Goal: Complete application form: Complete application form

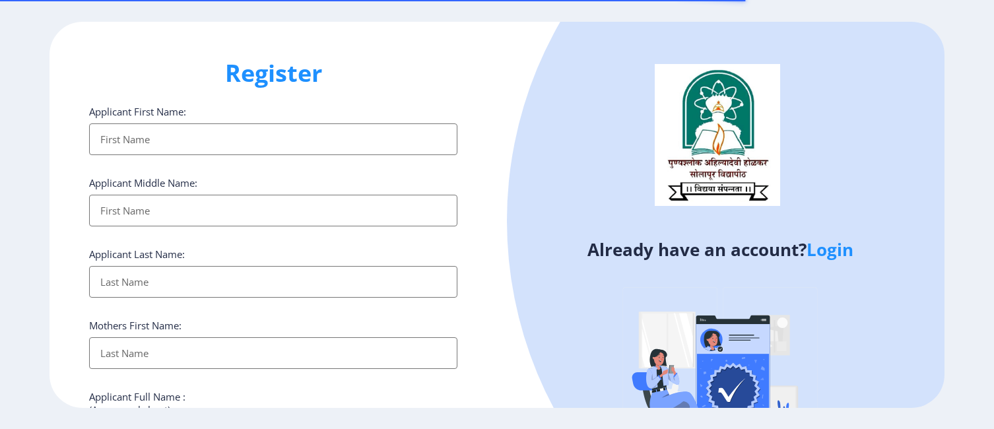
select select
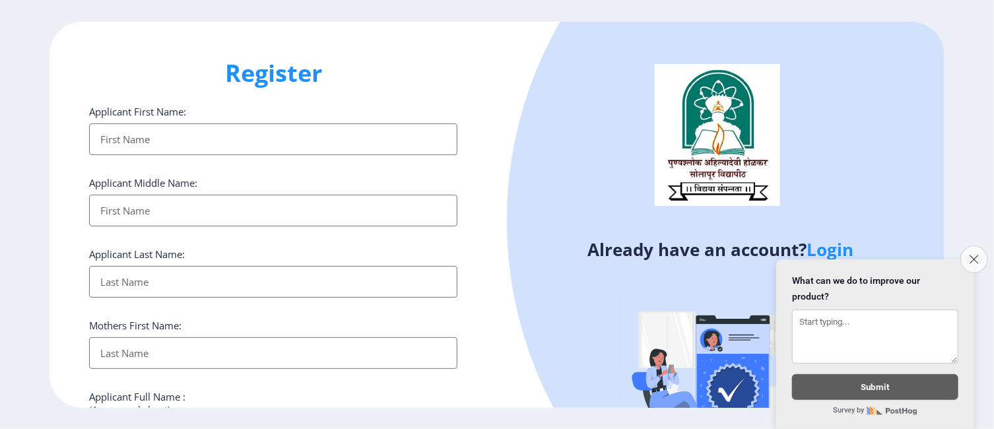
click at [979, 249] on button "Close survey" at bounding box center [974, 259] width 28 height 28
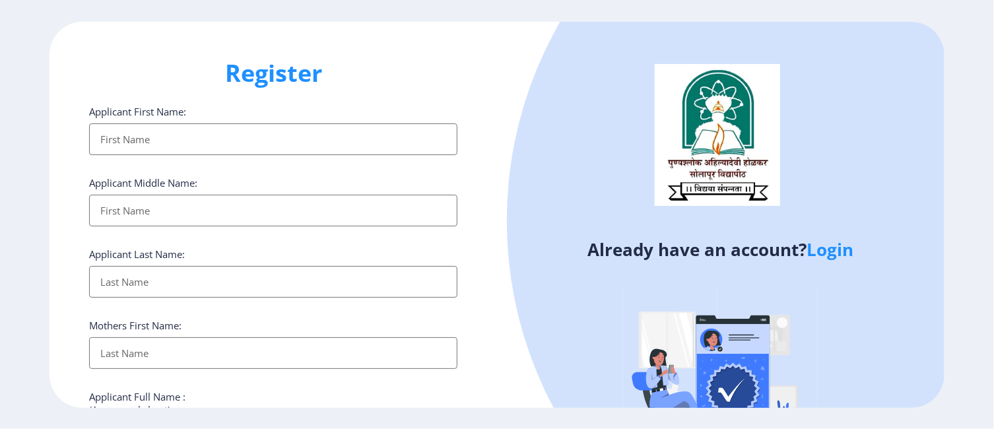
click at [243, 139] on input "Applicant First Name:" at bounding box center [273, 139] width 368 height 32
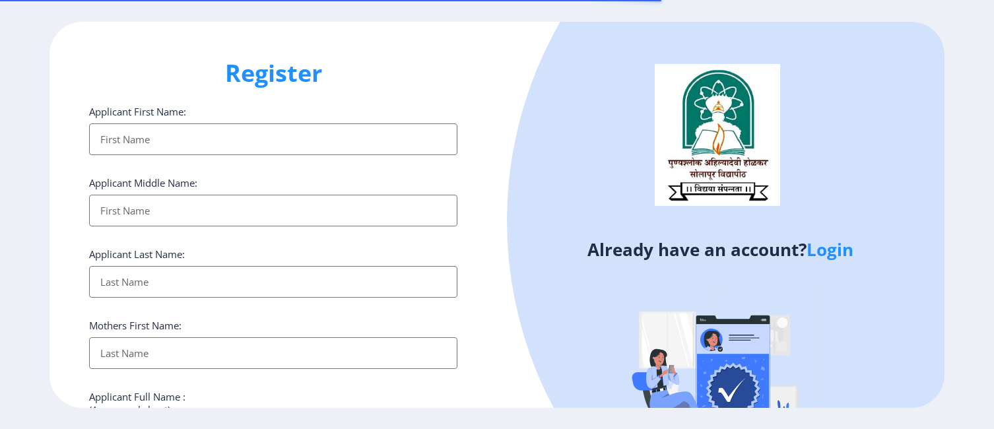
select select
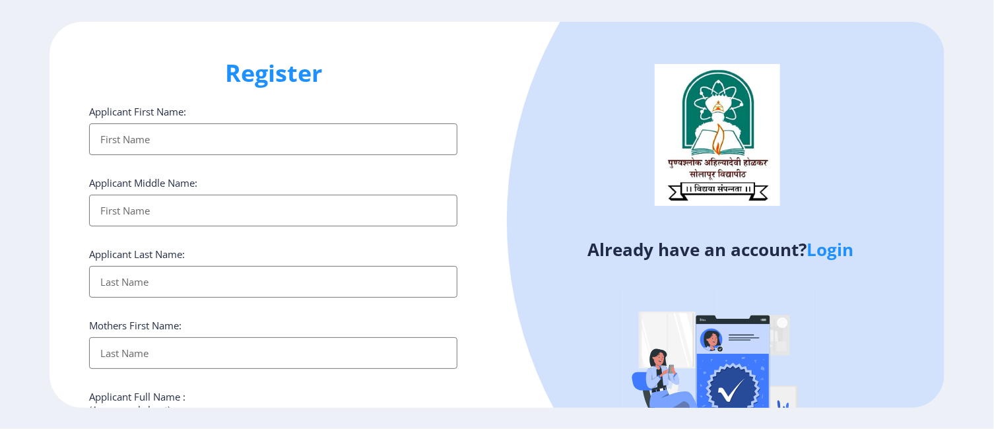
click at [209, 134] on input "Applicant First Name:" at bounding box center [273, 139] width 368 height 32
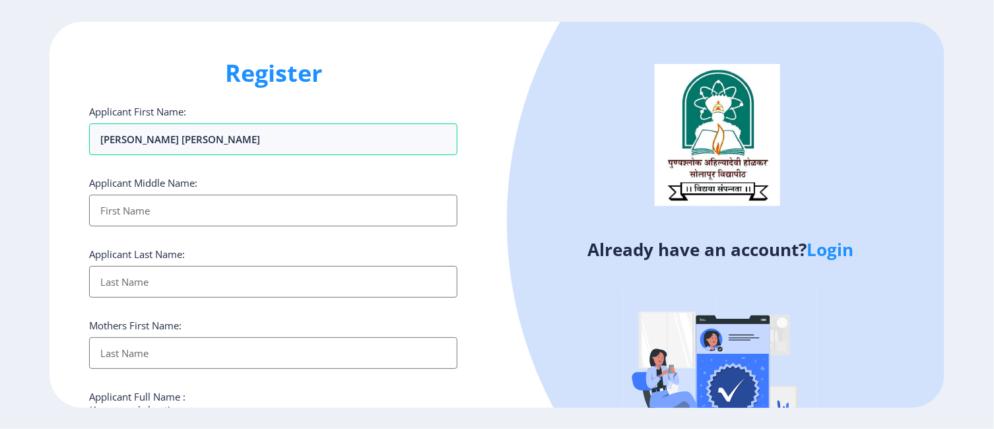
click at [193, 201] on input "Applicant First Name:" at bounding box center [273, 211] width 368 height 32
click at [224, 141] on input "[PERSON_NAME] [PERSON_NAME]" at bounding box center [273, 139] width 368 height 32
type input "[PERSON_NAME]"
click at [201, 209] on input "Applicant First Name:" at bounding box center [273, 211] width 368 height 32
type input "[PERSON_NAME]"
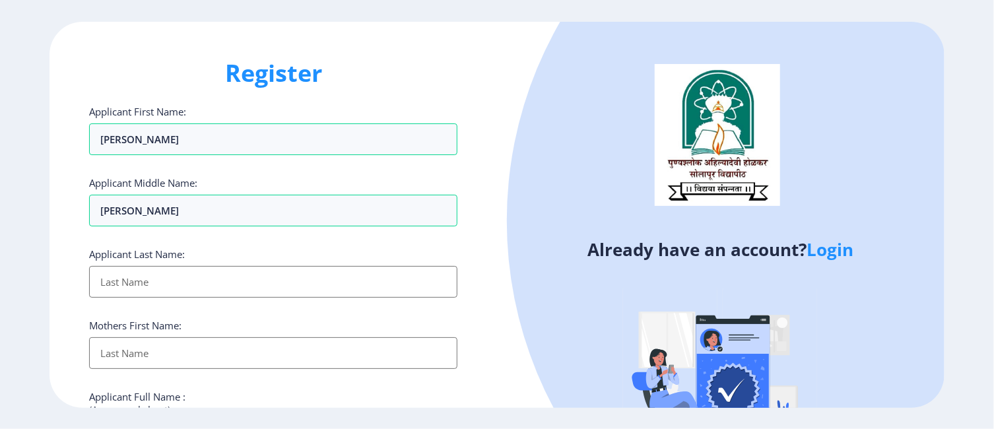
click at [131, 280] on input "Applicant First Name:" at bounding box center [273, 282] width 368 height 32
type input "[PERSON_NAME]"
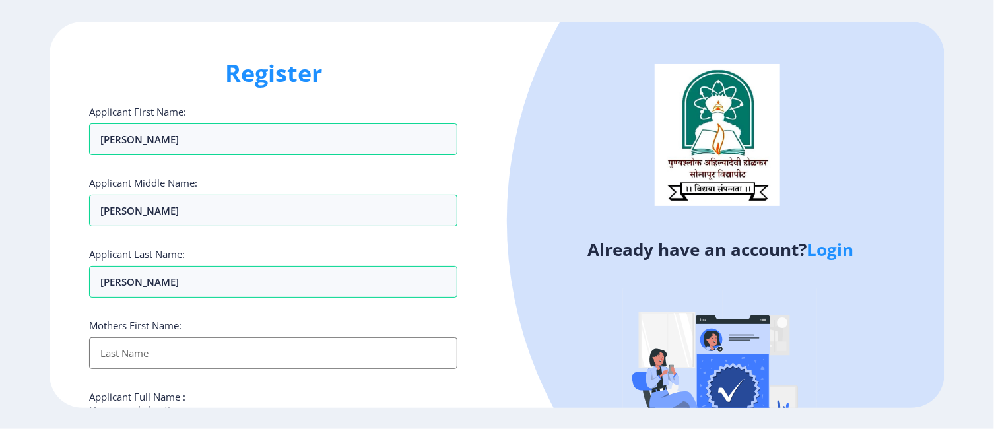
click at [166, 349] on input "Applicant First Name:" at bounding box center [273, 353] width 368 height 32
click at [119, 155] on input "[PERSON_NAME]" at bounding box center [273, 139] width 368 height 32
type input "Ganapat"
click at [139, 352] on input "Applicant First Name:" at bounding box center [273, 353] width 368 height 32
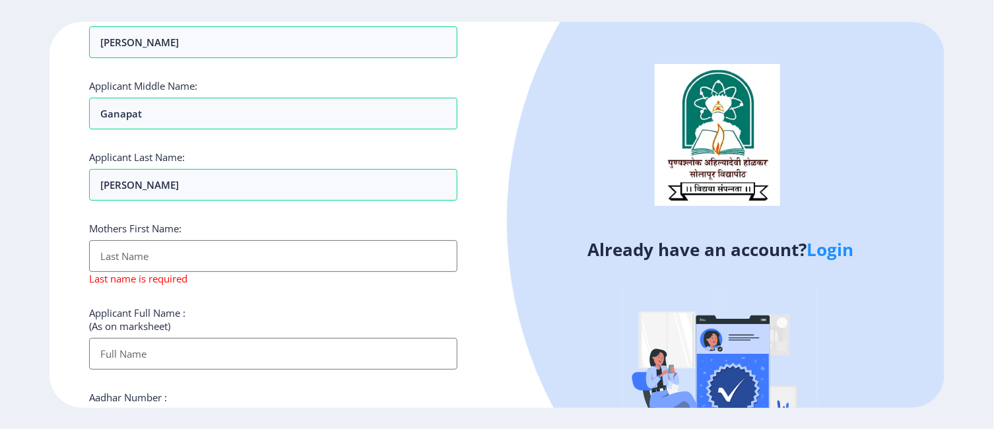
scroll to position [198, 0]
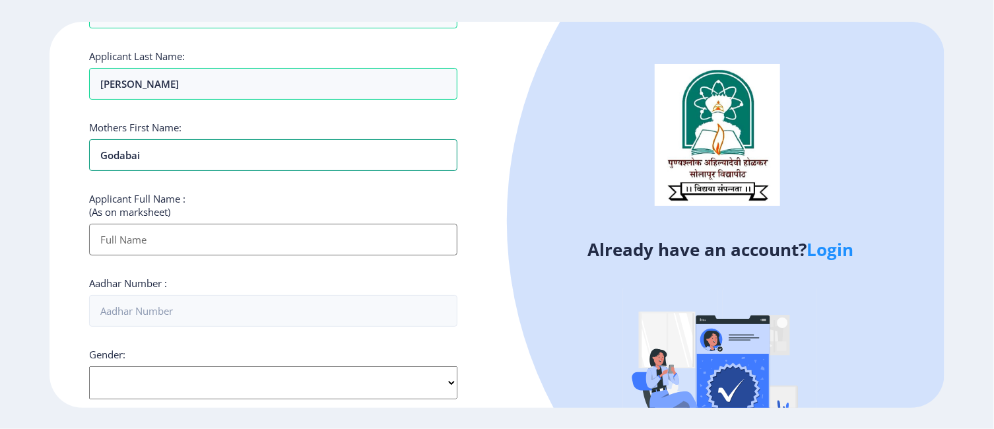
type input "Godabai"
click at [172, 230] on input "Applicant First Name:" at bounding box center [273, 240] width 368 height 32
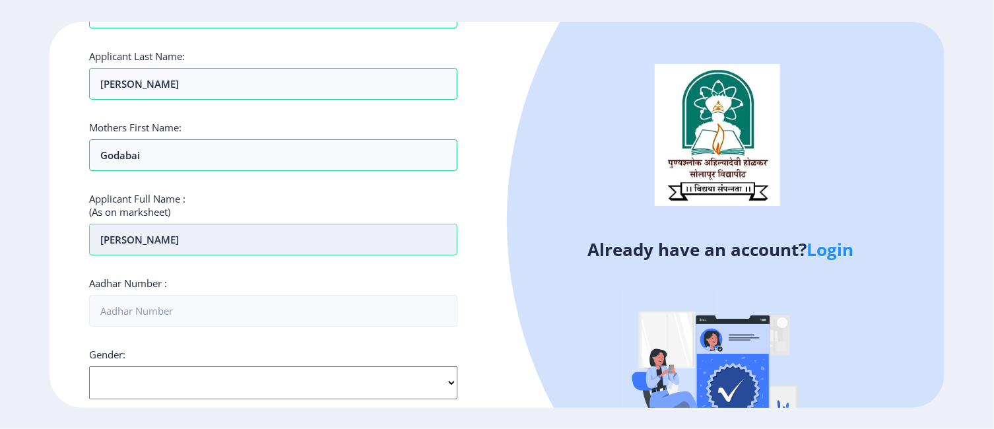
click at [163, 240] on input "[PERSON_NAME]" at bounding box center [273, 240] width 368 height 32
click at [188, 238] on input "[PERSON_NAME]" at bounding box center [273, 240] width 368 height 32
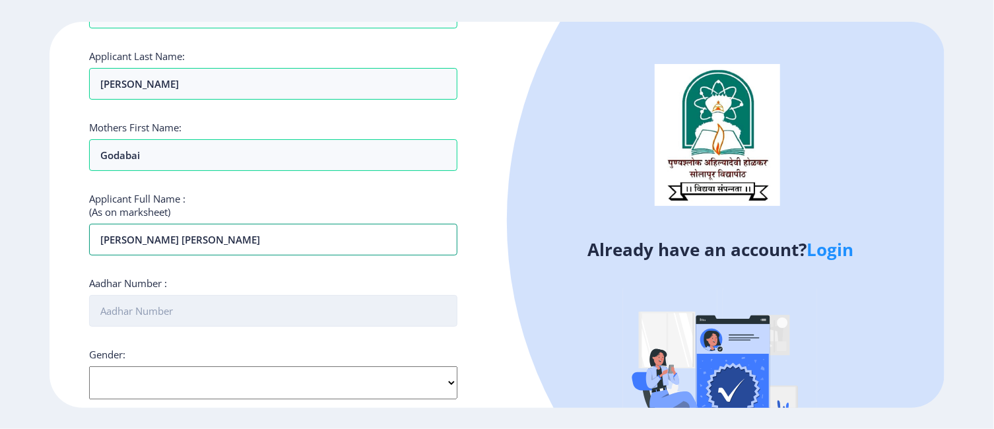
type input "[PERSON_NAME] [PERSON_NAME]"
click at [169, 304] on input "Aadhar Number :" at bounding box center [273, 311] width 368 height 32
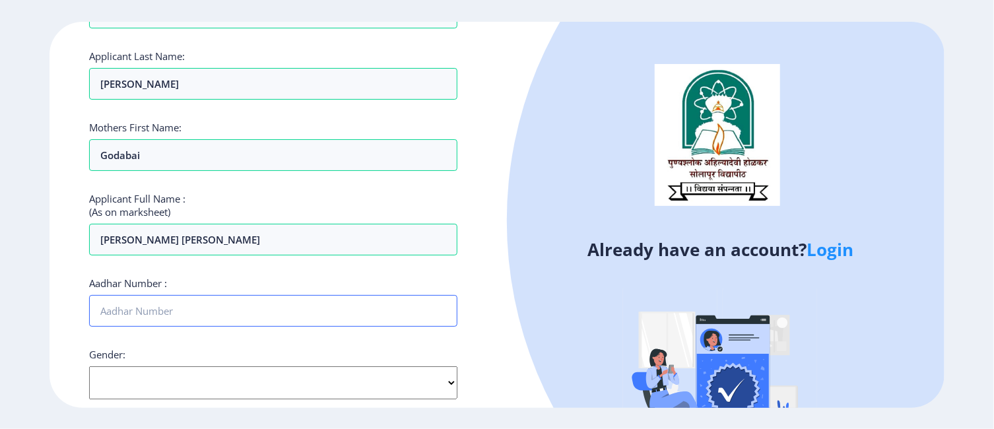
scroll to position [0, 0]
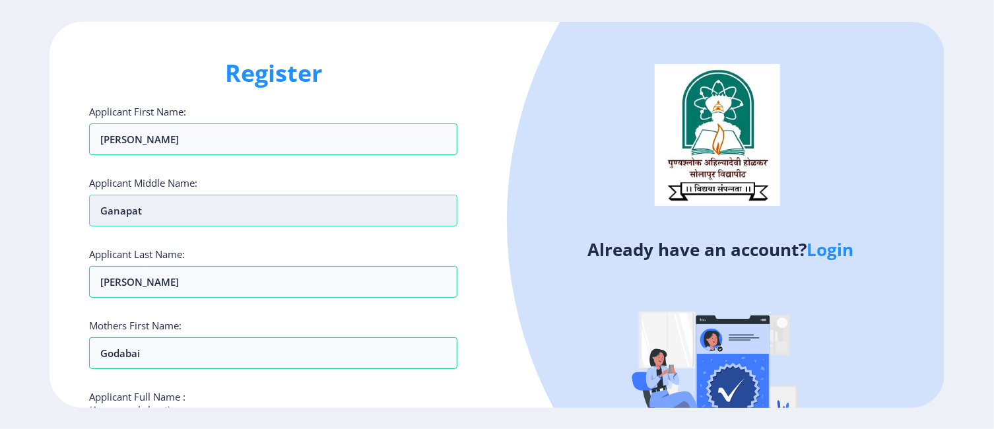
click at [158, 211] on input "Ganapat" at bounding box center [273, 211] width 368 height 32
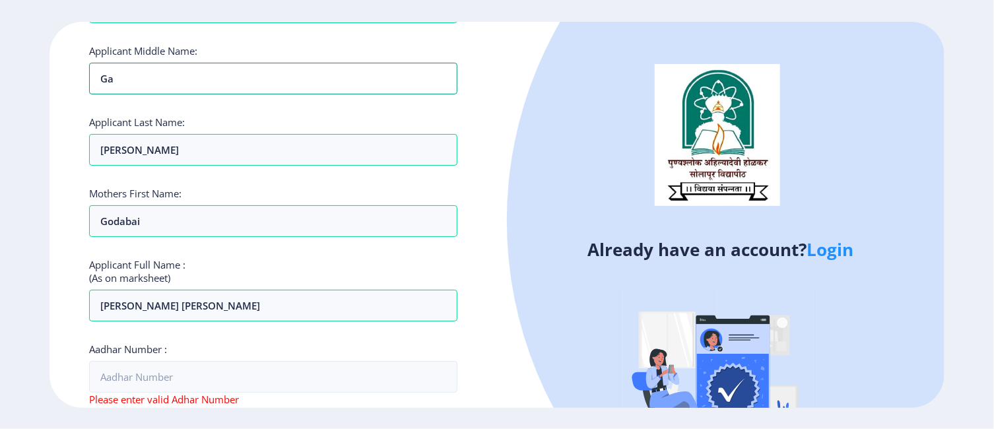
type input "G"
type input "[PERSON_NAME]"
click at [169, 23] on input "[PERSON_NAME]" at bounding box center [273, 7] width 368 height 32
type input "B"
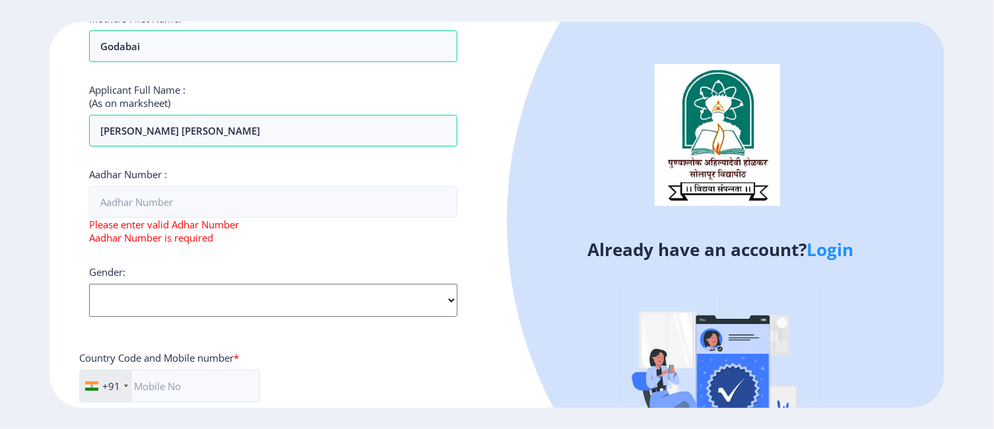
scroll to position [330, 0]
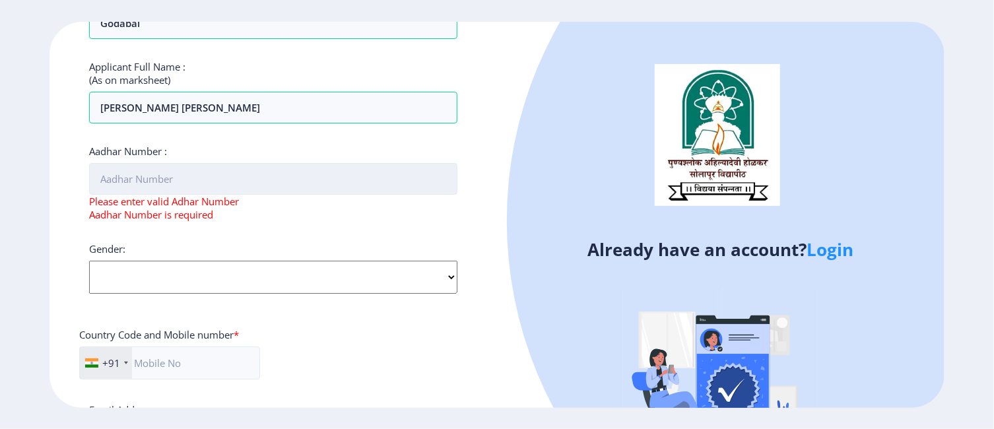
type input "Mate"
click at [216, 184] on input "Aadhar Number :" at bounding box center [273, 179] width 368 height 32
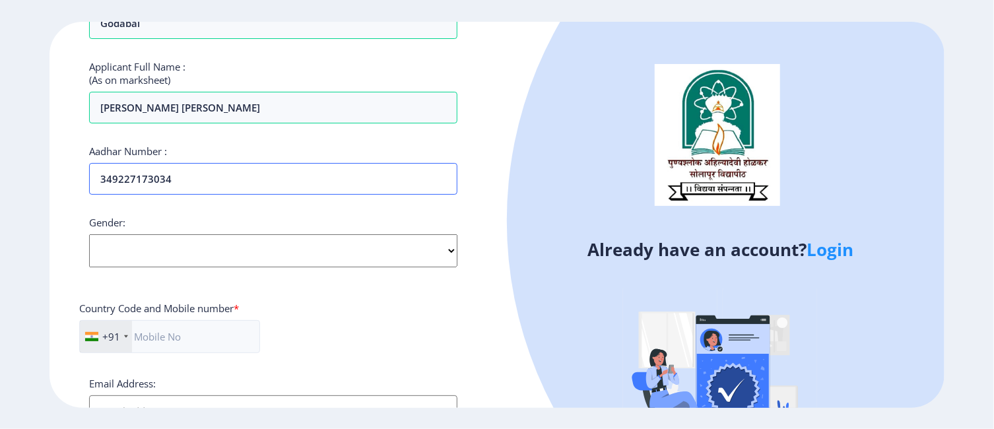
type input "349227173034"
click at [300, 245] on select "Select Gender [DEMOGRAPHIC_DATA] [DEMOGRAPHIC_DATA] Other" at bounding box center [273, 250] width 368 height 33
select select "[DEMOGRAPHIC_DATA]"
click at [89, 234] on select "Select Gender [DEMOGRAPHIC_DATA] [DEMOGRAPHIC_DATA] Other" at bounding box center [273, 250] width 368 height 33
click at [183, 341] on input "text" at bounding box center [169, 336] width 181 height 33
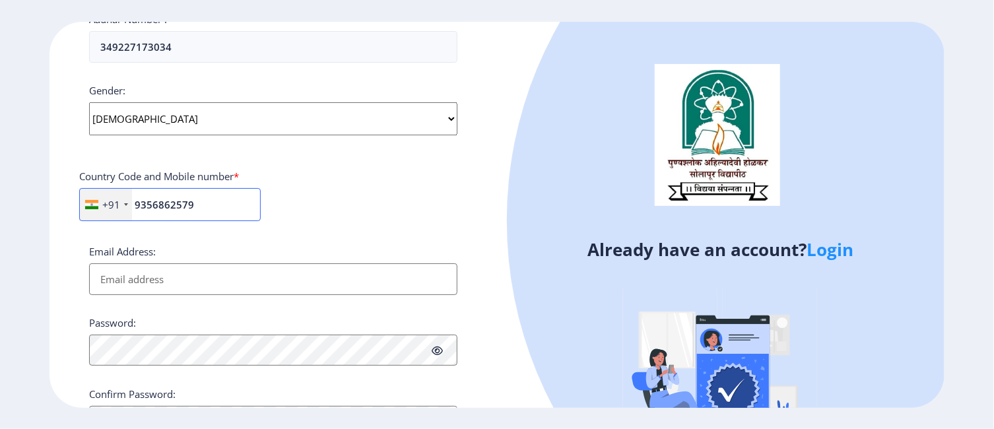
scroll to position [528, 0]
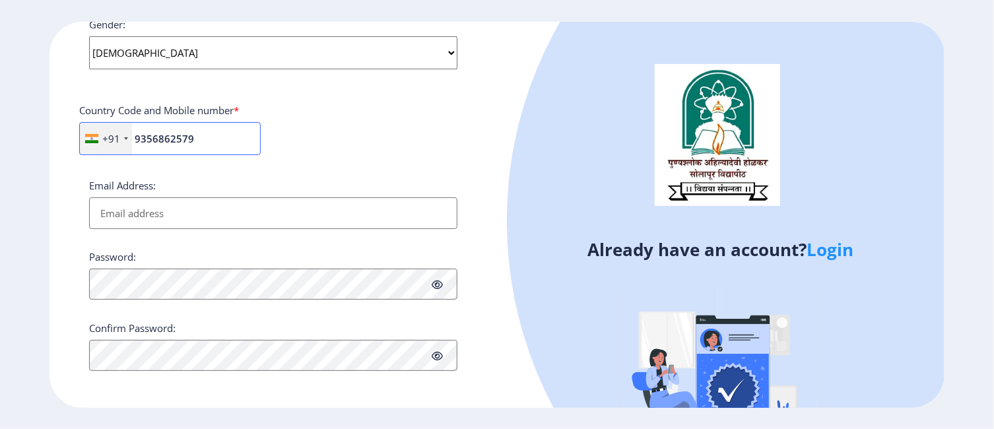
type input "9356862579"
click at [175, 210] on input "Email Address:" at bounding box center [273, 213] width 368 height 32
type input "[EMAIL_ADDRESS][DOMAIN_NAME]"
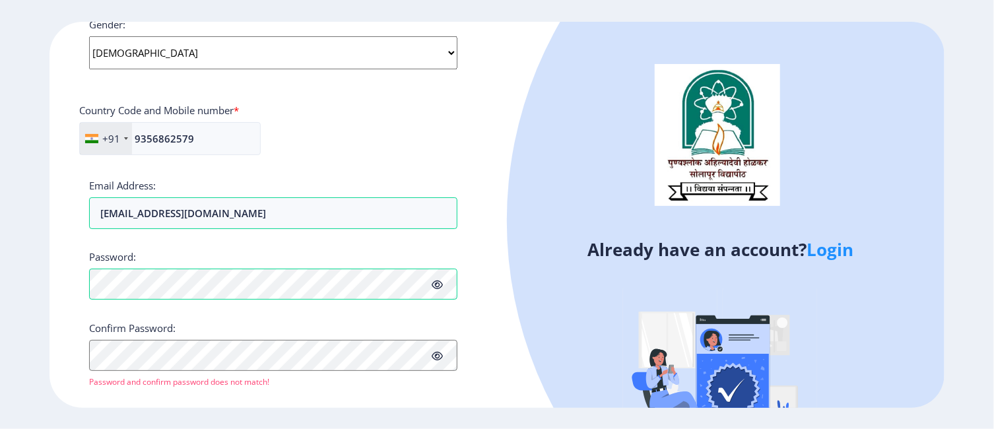
click at [435, 282] on icon at bounding box center [437, 285] width 11 height 10
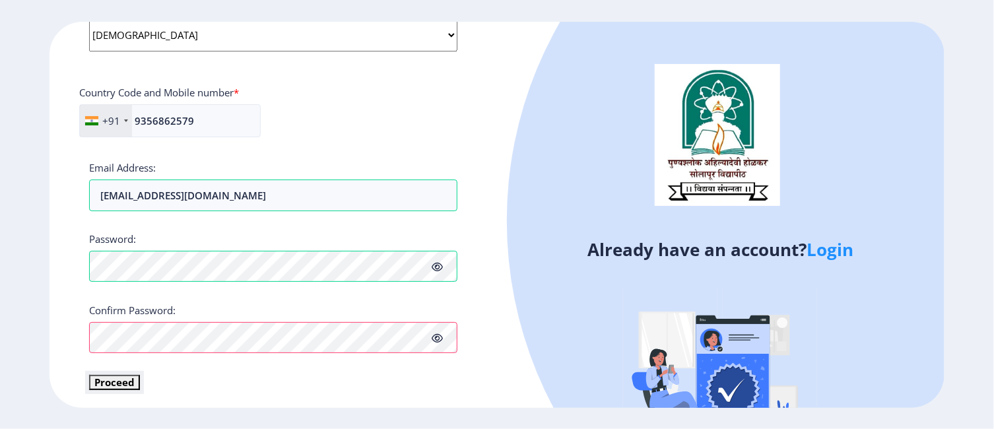
click at [121, 378] on button "Proceed" at bounding box center [114, 382] width 51 height 15
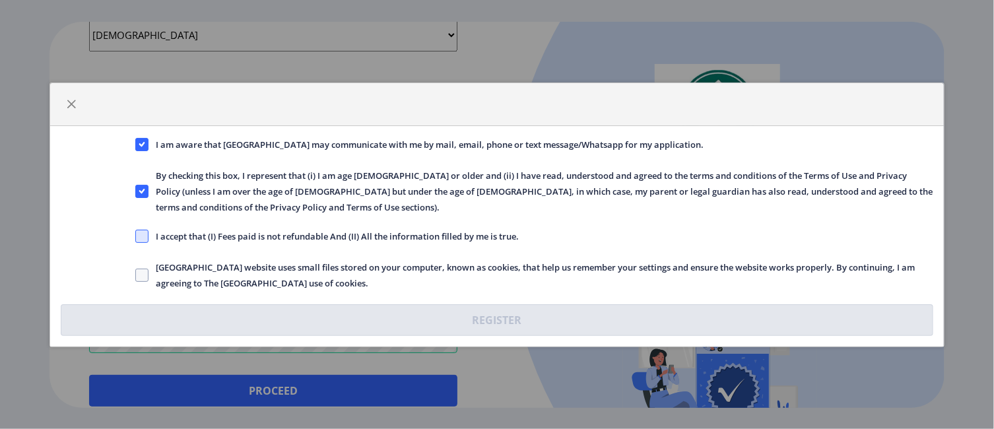
click at [140, 238] on span at bounding box center [141, 236] width 13 height 13
click at [136, 236] on input "I accept that (I) Fees paid is not refundable And (II) All the information fill…" at bounding box center [135, 236] width 1 height 1
checkbox input "true"
click at [143, 271] on span at bounding box center [141, 275] width 13 height 13
click at [136, 274] on input "[GEOGRAPHIC_DATA] website uses small files stored on your computer, known as co…" at bounding box center [135, 274] width 1 height 1
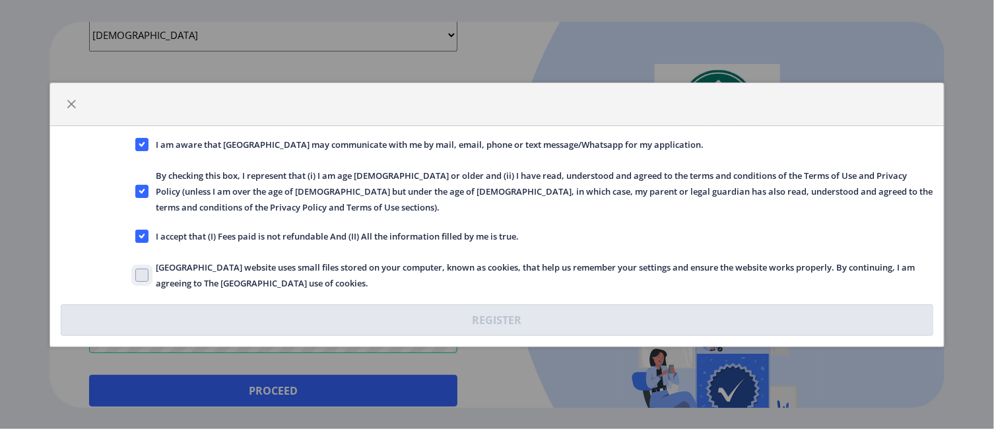
checkbox input "true"
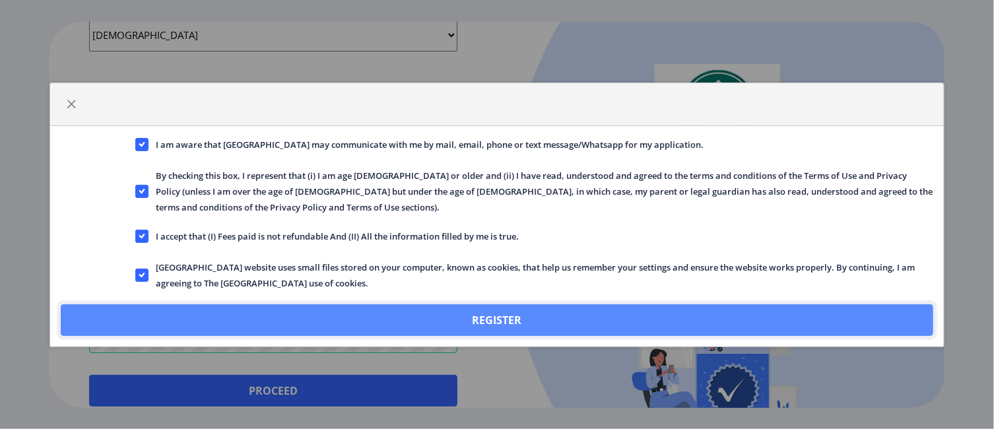
click at [500, 320] on button "Register" at bounding box center [497, 320] width 872 height 32
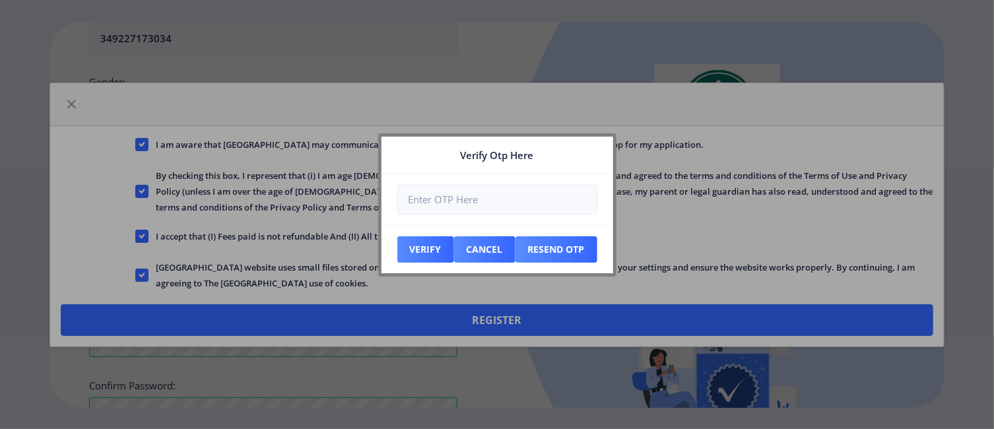
scroll to position [620, 0]
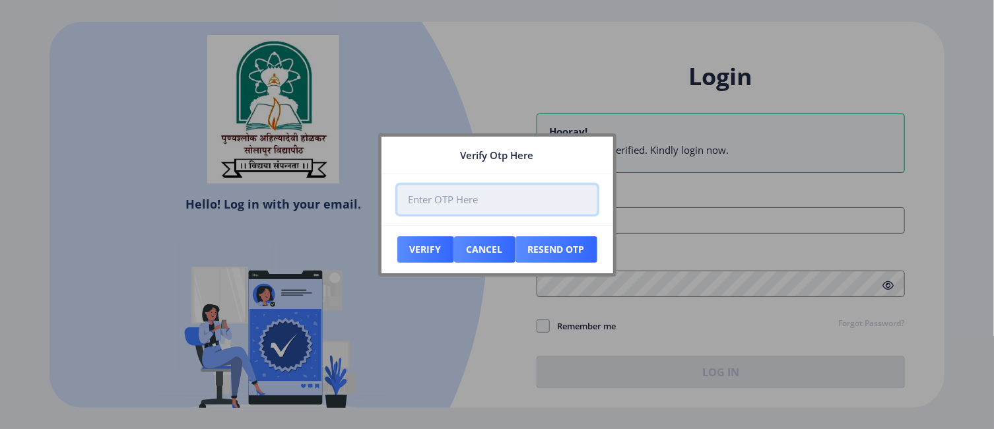
click at [496, 203] on input "number" at bounding box center [497, 200] width 200 height 30
type input "621718"
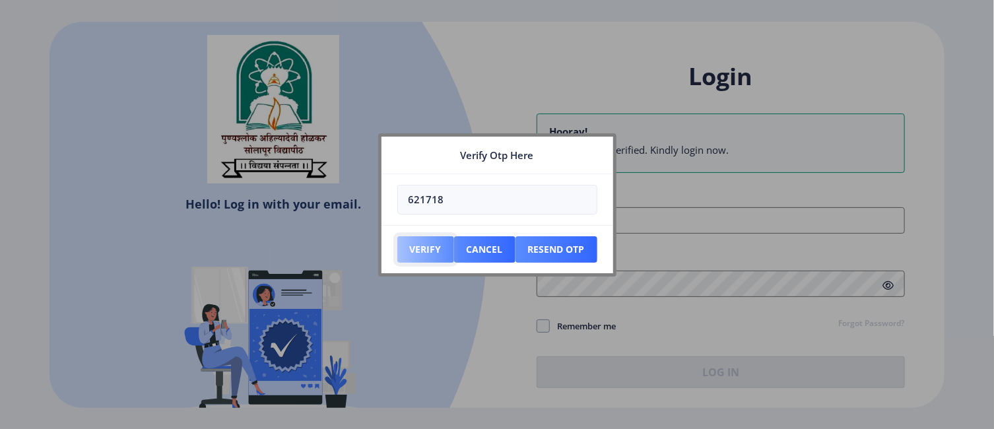
click at [422, 249] on button "Verify" at bounding box center [425, 249] width 57 height 26
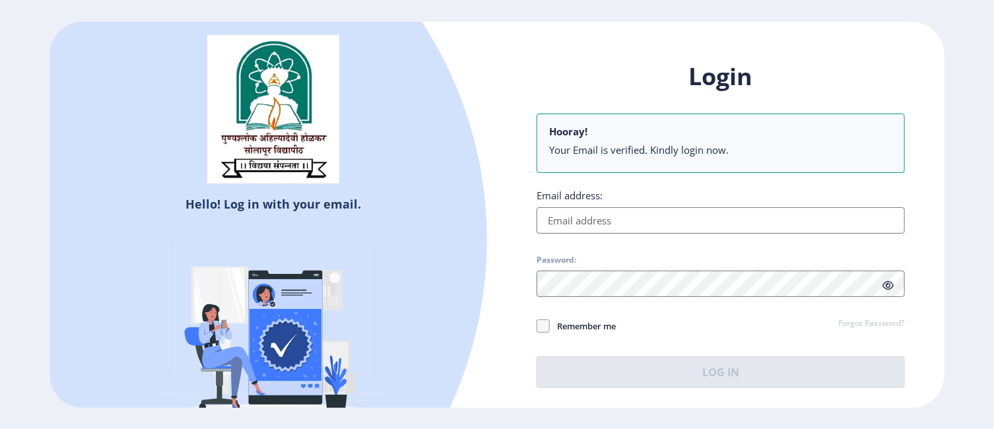
click at [710, 222] on input "Email address:" at bounding box center [720, 220] width 368 height 26
type input "[EMAIL_ADDRESS][DOMAIN_NAME]"
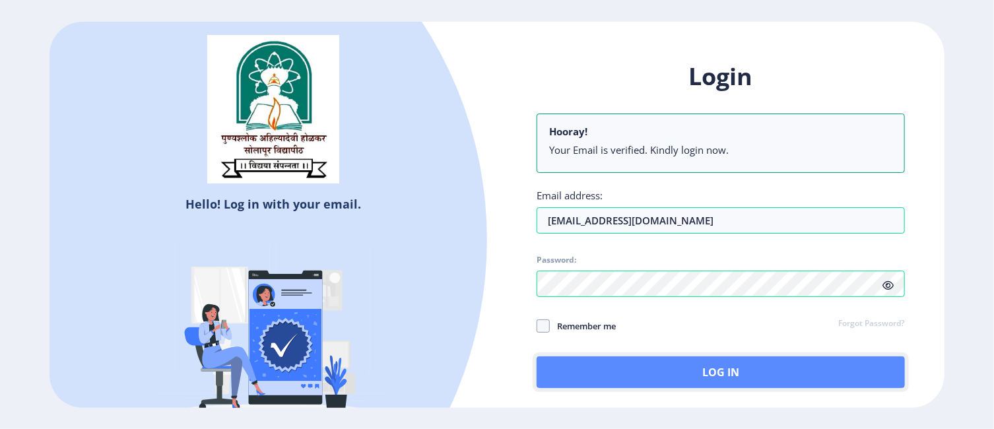
click at [721, 373] on button "Log In" at bounding box center [720, 372] width 368 height 32
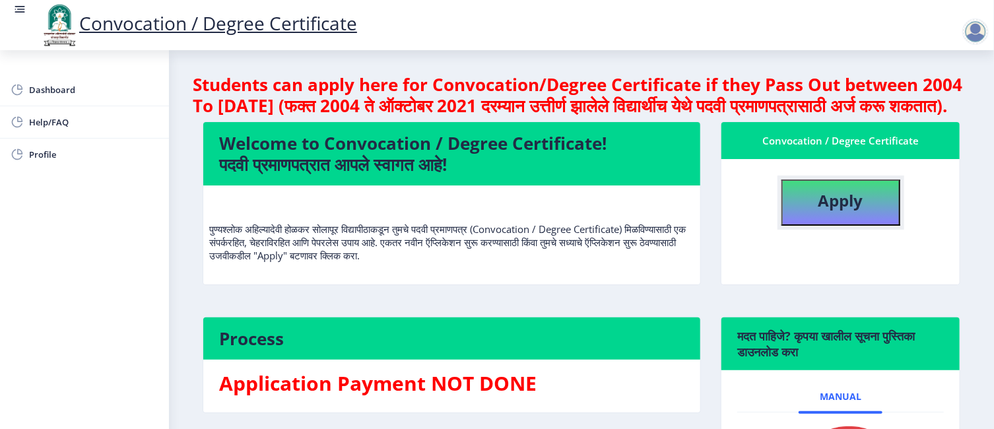
click at [833, 211] on b "Apply" at bounding box center [840, 200] width 45 height 22
select select
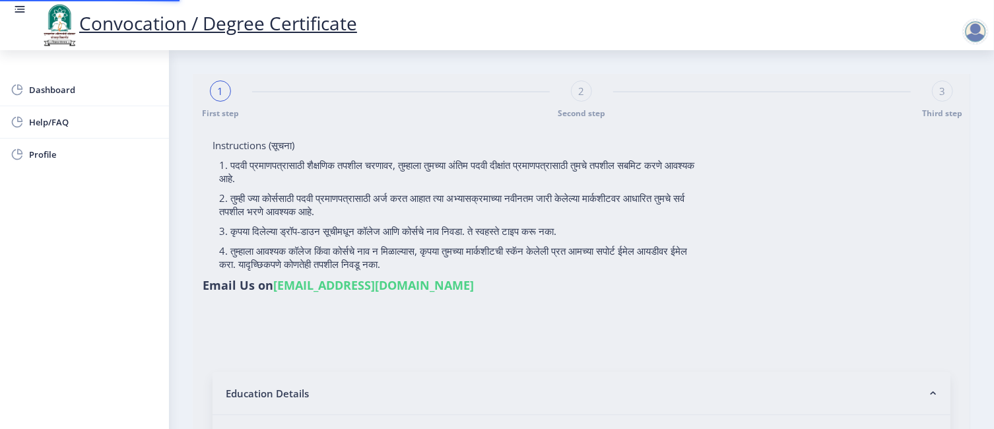
type input "[PERSON_NAME] [PERSON_NAME]"
type input "Godabai"
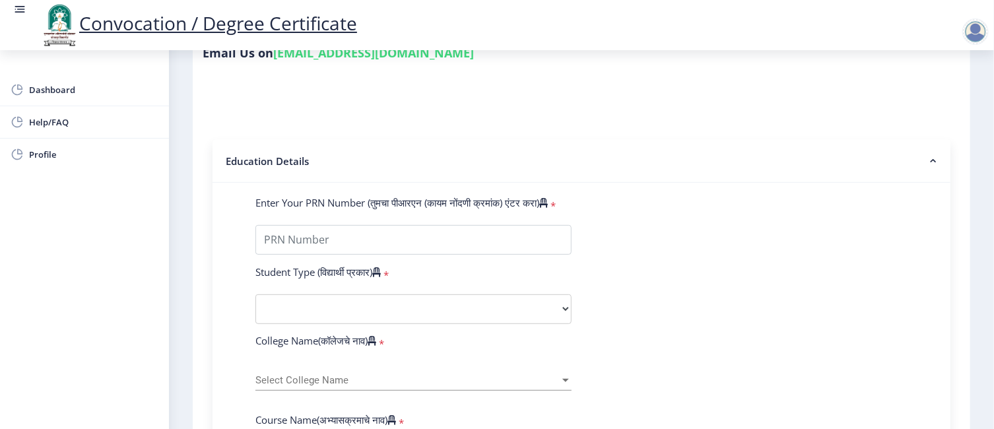
scroll to position [264, 0]
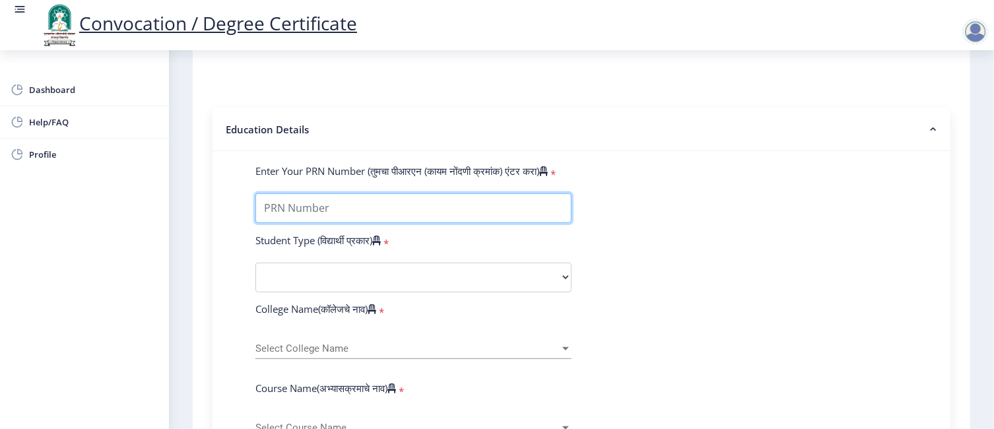
click at [335, 193] on input "Enter Your PRN Number (तुमचा पीआरएन (कायम नोंदणी क्रमांक) एंटर करा)" at bounding box center [413, 208] width 316 height 30
click at [341, 193] on input "Enter Your PRN Number (तुमचा पीआरएन (कायम नोंदणी क्रमांक) एंटर करा)" at bounding box center [413, 208] width 316 height 30
type input "2010032500364234"
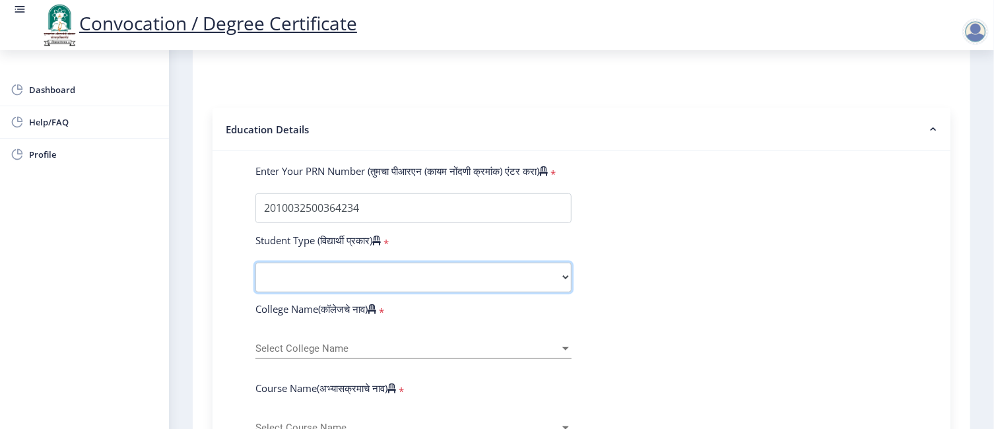
click at [563, 263] on select "Select Student Type Regular External" at bounding box center [413, 278] width 316 height 30
select select "Regular"
click at [255, 263] on select "Select Student Type Regular External" at bounding box center [413, 278] width 316 height 30
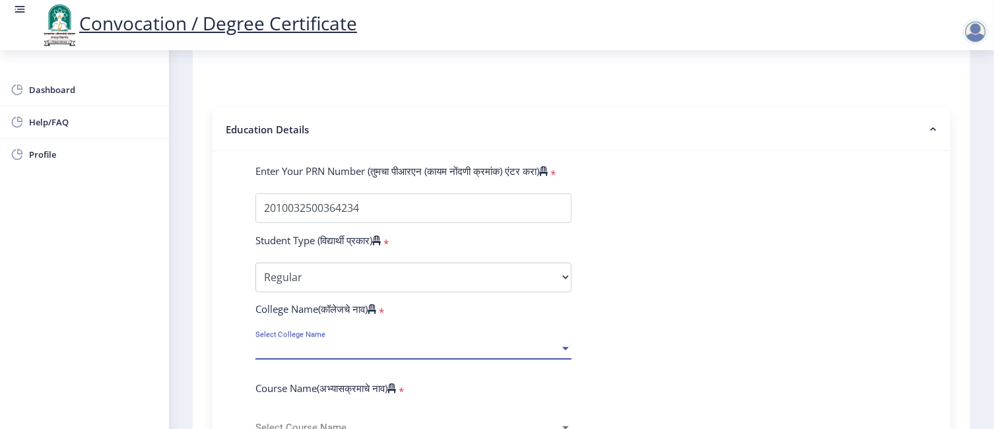
click at [567, 347] on div at bounding box center [565, 348] width 7 height 3
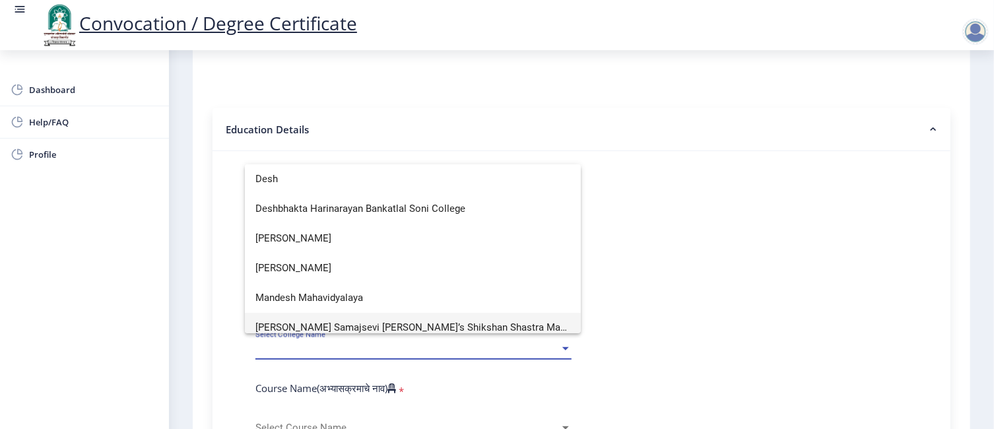
scroll to position [9, 0]
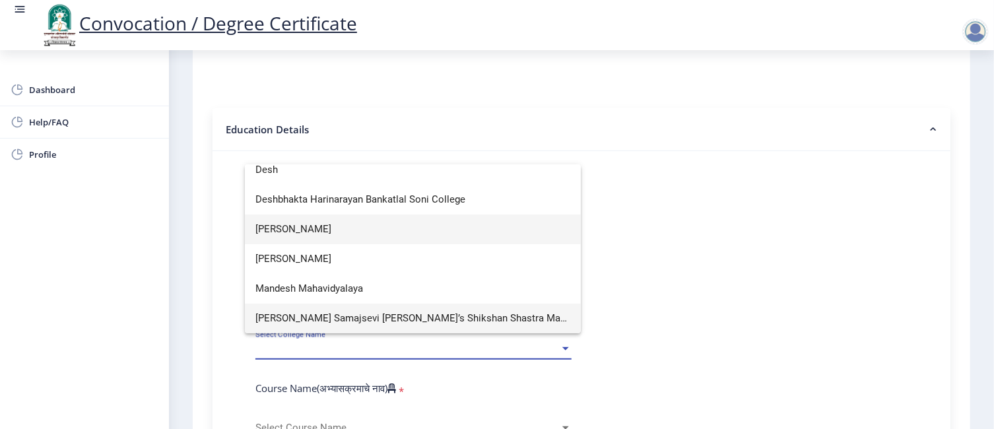
type input "Desh"
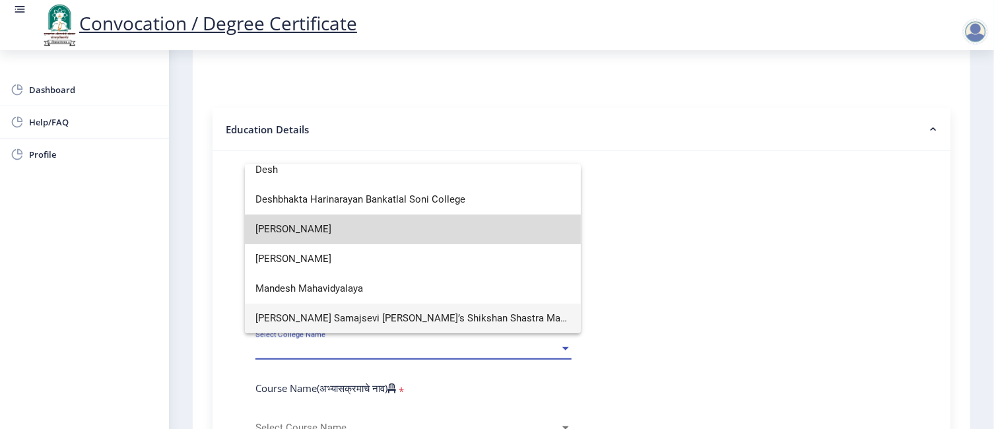
click at [417, 232] on span "[PERSON_NAME]" at bounding box center [412, 229] width 315 height 30
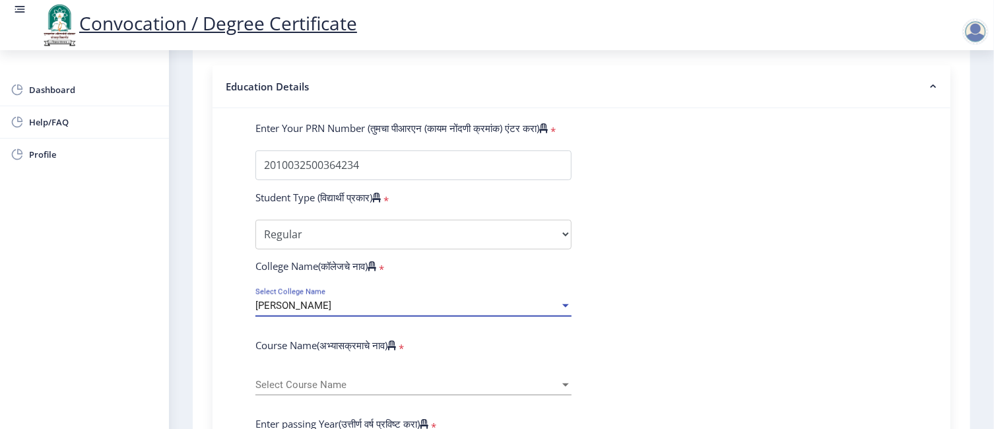
scroll to position [330, 0]
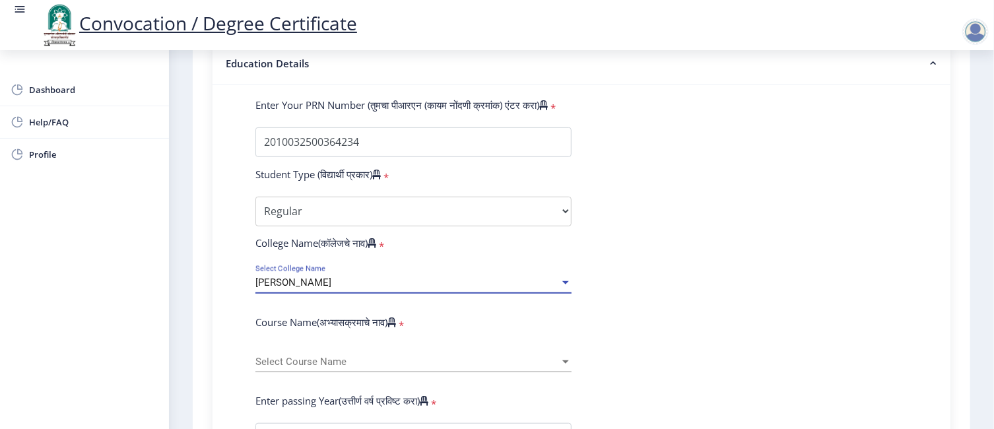
click at [563, 281] on div at bounding box center [565, 282] width 7 height 3
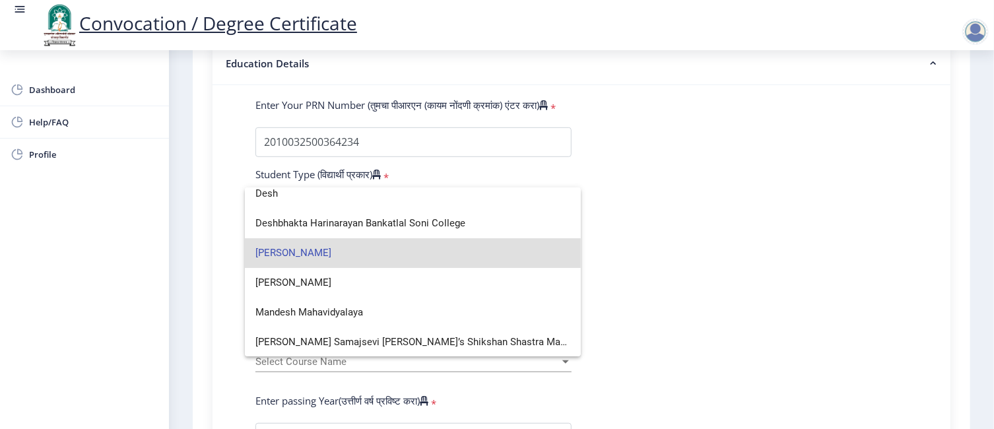
scroll to position [0, 0]
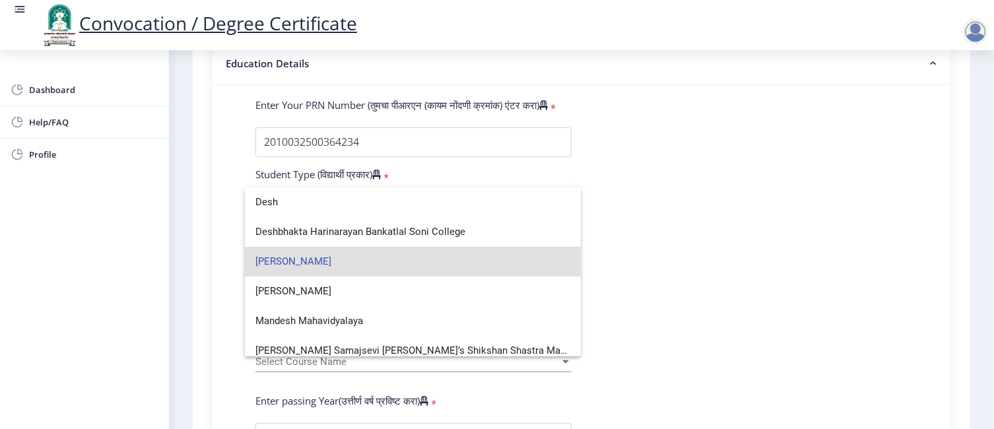
click at [459, 260] on span "[PERSON_NAME]" at bounding box center [412, 262] width 315 height 30
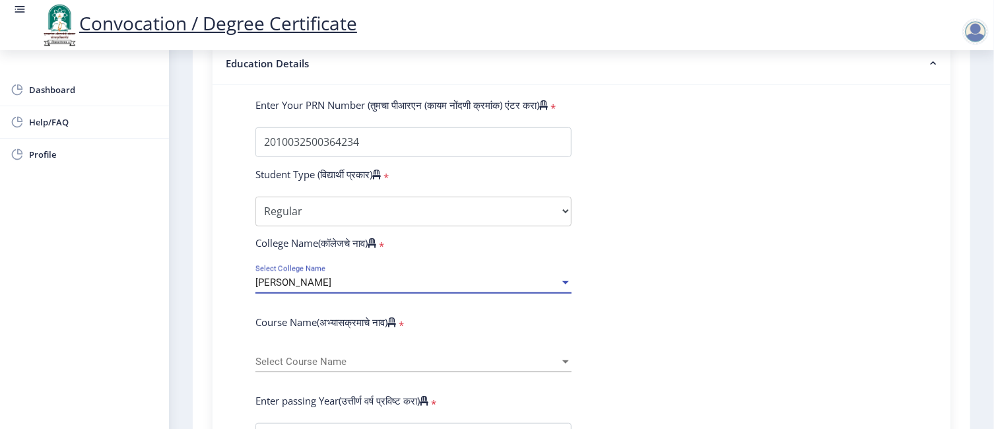
click at [563, 360] on div at bounding box center [565, 361] width 7 height 3
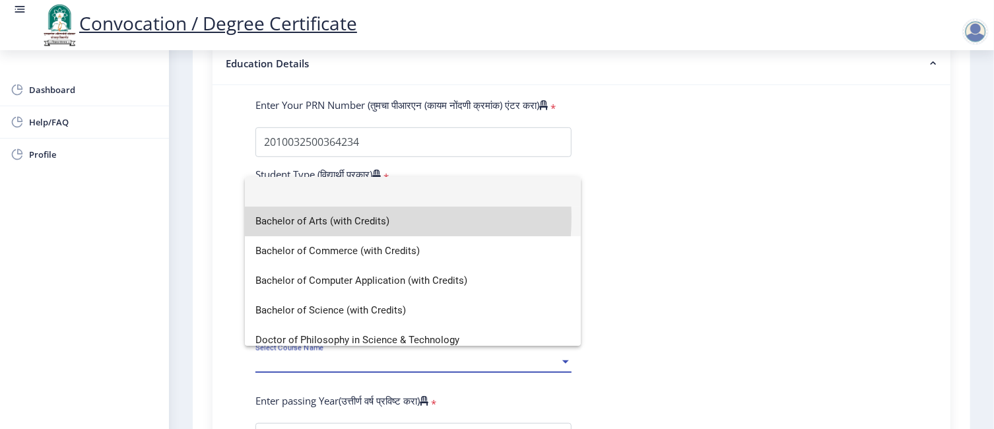
click at [327, 218] on span "Bachelor of Arts (with Credits)" at bounding box center [412, 222] width 315 height 30
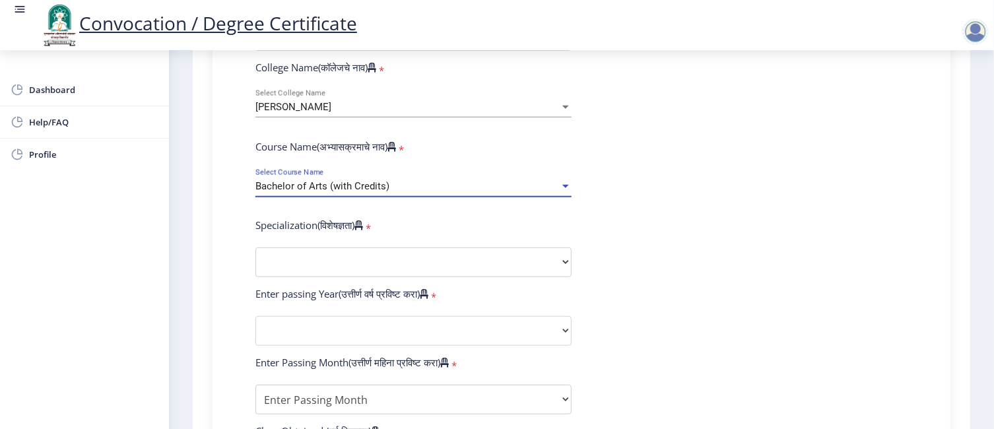
scroll to position [528, 0]
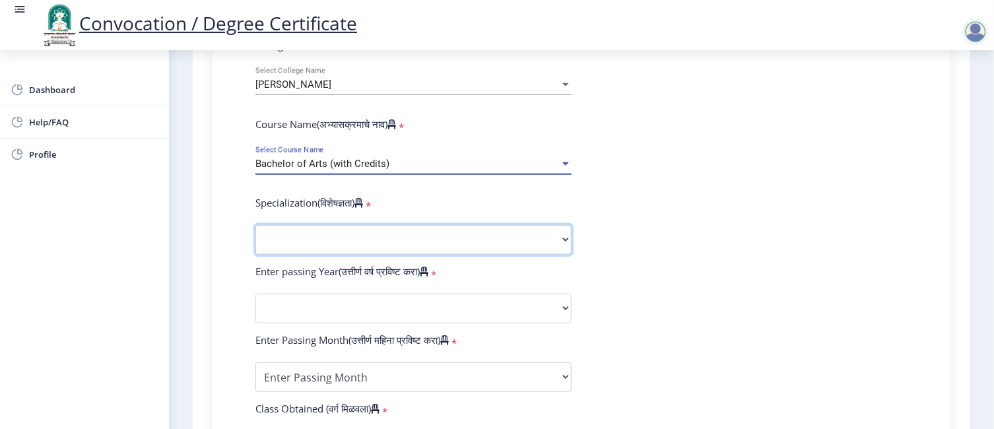
click at [562, 225] on select "Specialization English Geography Hindi Marathi Music Sanskrit Urdu Ancient Indi…" at bounding box center [413, 240] width 316 height 30
select select "Geography"
click at [255, 225] on select "Specialization English Geography Hindi Marathi Music Sanskrit Urdu Ancient Indi…" at bounding box center [413, 240] width 316 height 30
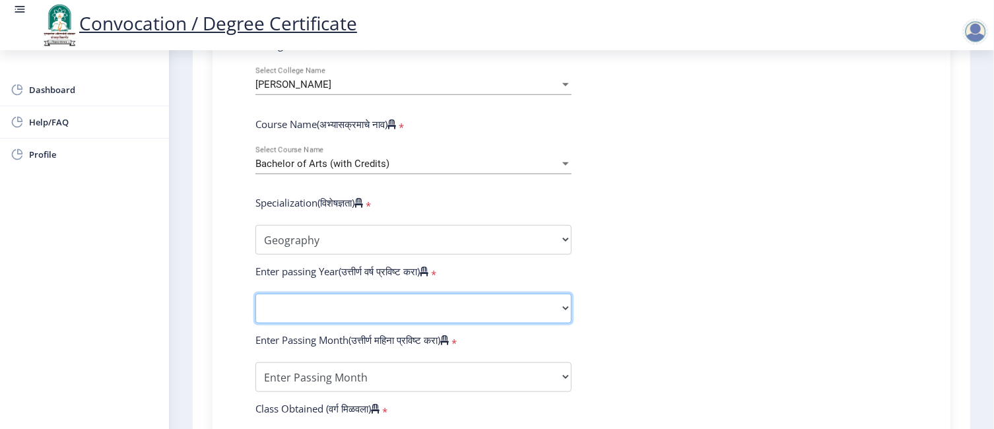
click at [565, 294] on select "2025 2024 2023 2022 2021 2020 2019 2018 2017 2016 2015 2014 2013 2012 2011 2010…" at bounding box center [413, 309] width 316 height 30
select select "2015"
click at [255, 294] on select "2025 2024 2023 2022 2021 2020 2019 2018 2017 2016 2015 2014 2013 2012 2011 2010…" at bounding box center [413, 309] width 316 height 30
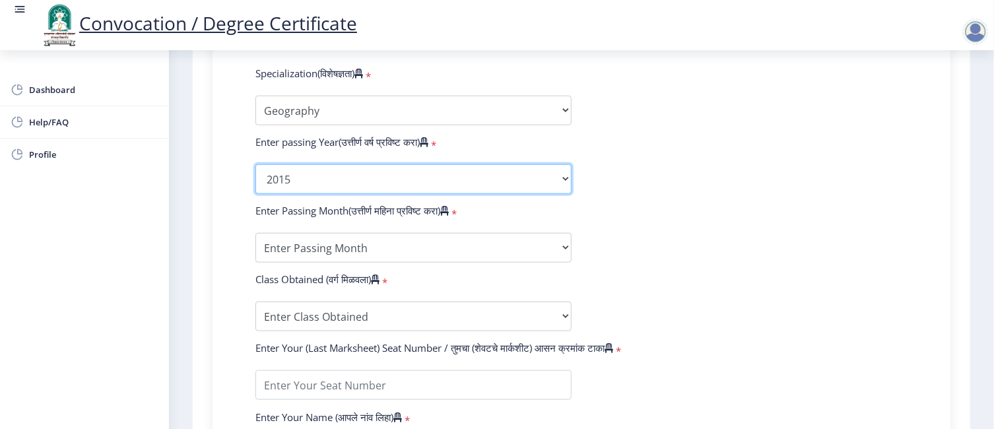
scroll to position [660, 0]
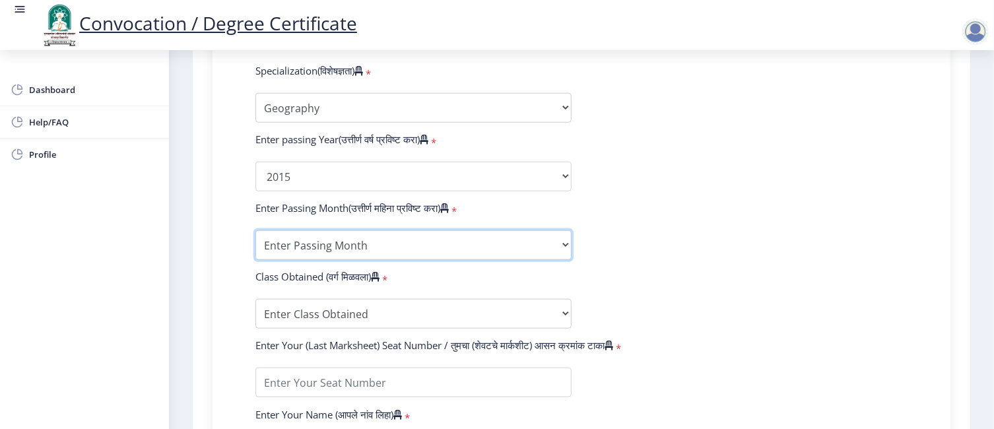
click at [561, 230] on select "Enter Passing Month March April May October November December" at bounding box center [413, 245] width 316 height 30
select select "March"
click at [255, 230] on select "Enter Passing Month March April May October November December" at bounding box center [413, 245] width 316 height 30
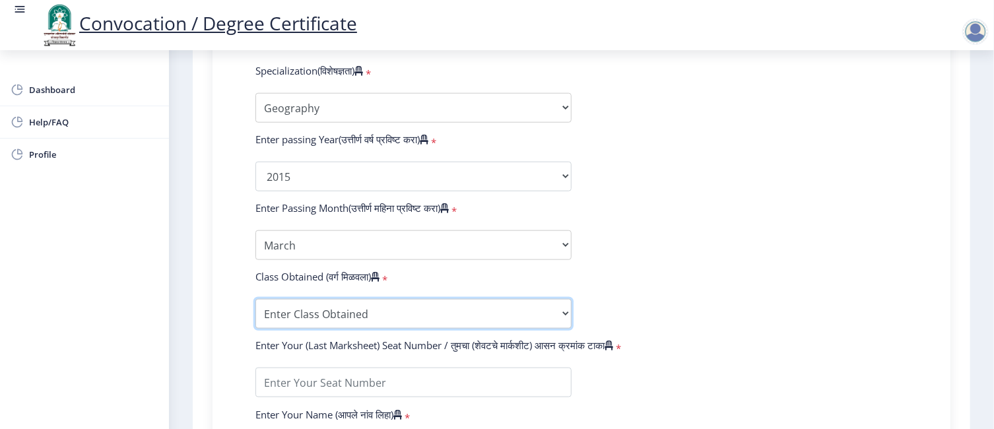
click at [565, 299] on select "Enter Class Obtained FIRST CLASS WITH DISTINCTION FIRST CLASS HIGHER SECOND CLA…" at bounding box center [413, 314] width 316 height 30
select select "FIRST CLASS"
click at [255, 299] on select "Enter Class Obtained FIRST CLASS WITH DISTINCTION FIRST CLASS HIGHER SECOND CLA…" at bounding box center [413, 314] width 316 height 30
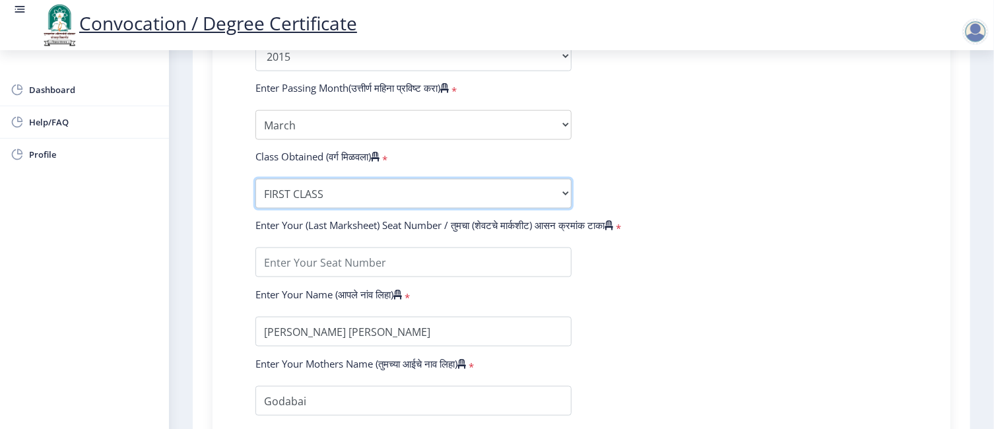
scroll to position [792, 0]
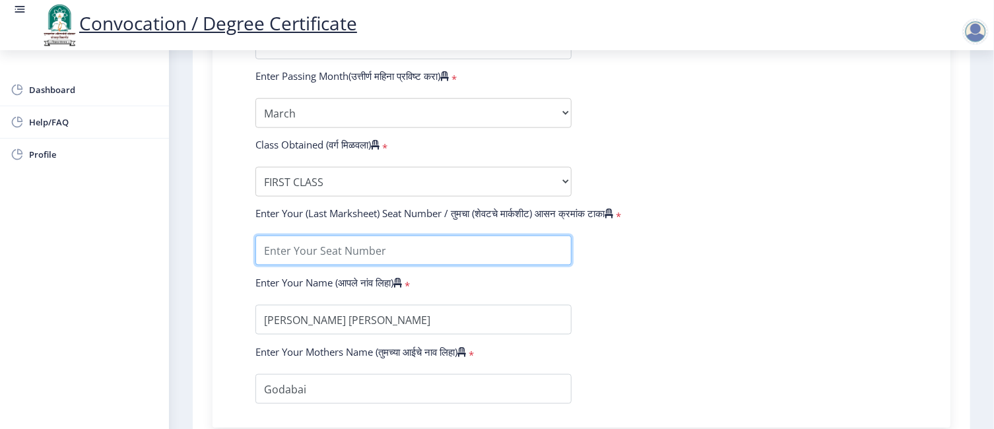
click at [435, 236] on input "textarea" at bounding box center [413, 251] width 316 height 30
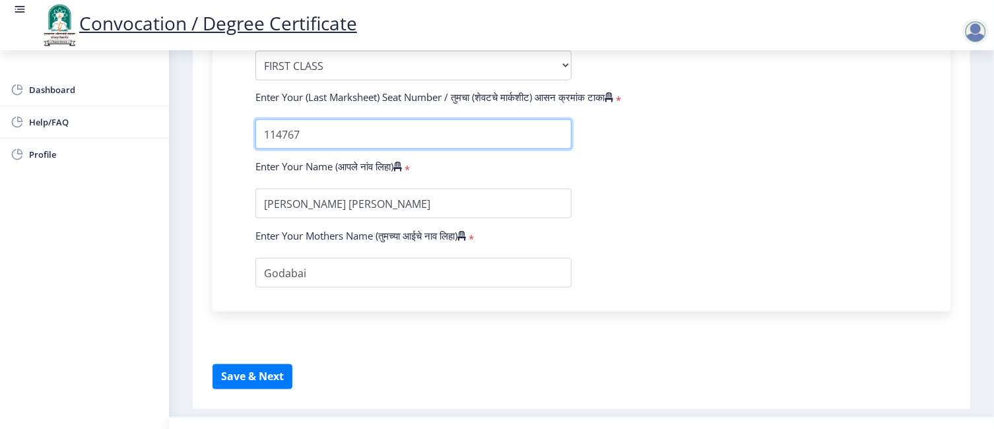
scroll to position [914, 0]
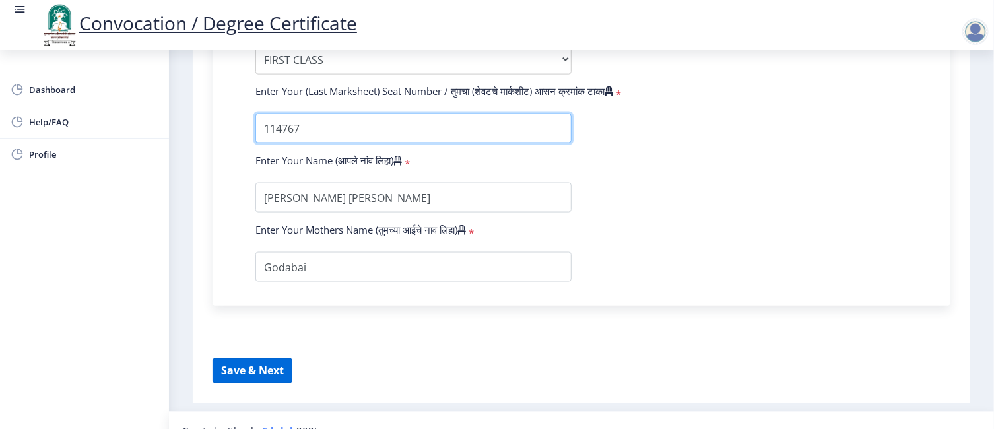
type input "114767"
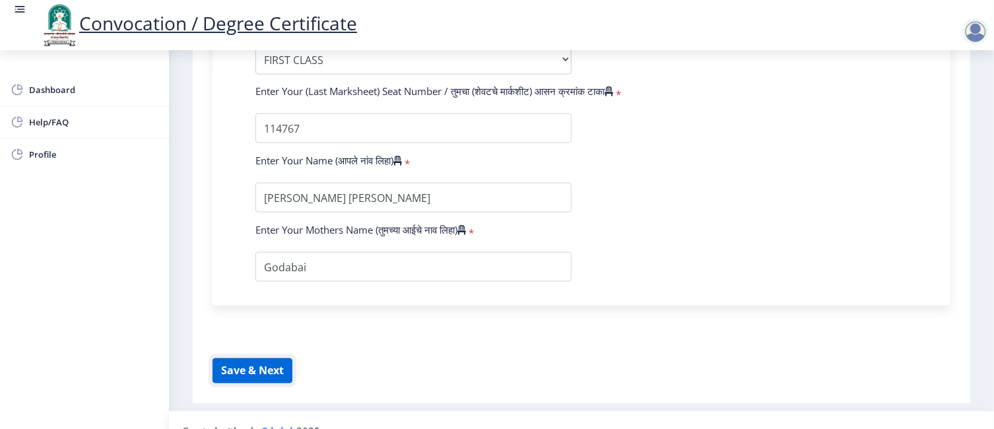
click at [255, 358] on button "Save & Next" at bounding box center [252, 370] width 80 height 25
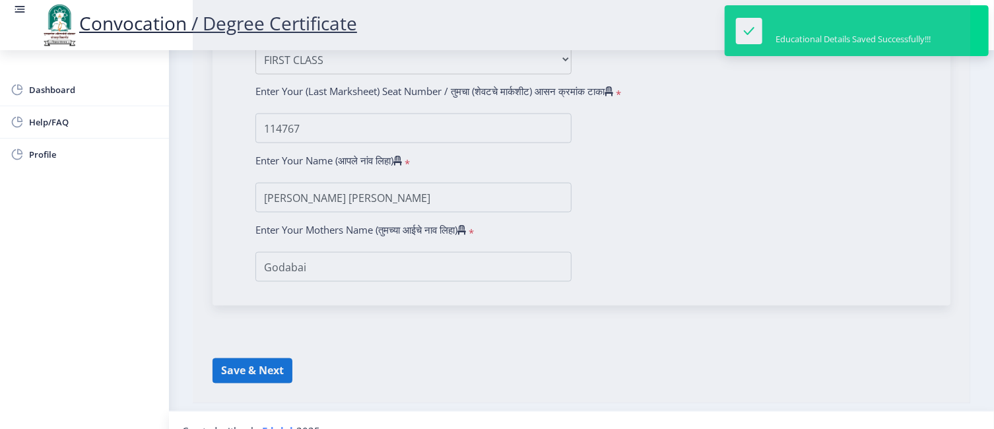
select select
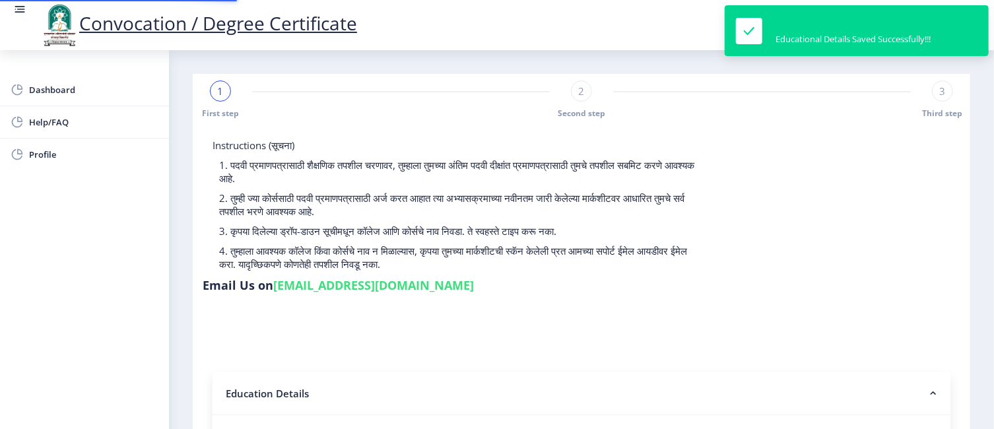
type input "2010032500364234"
select select "Regular"
select select "2015"
select select "March"
select select "FIRST CLASS"
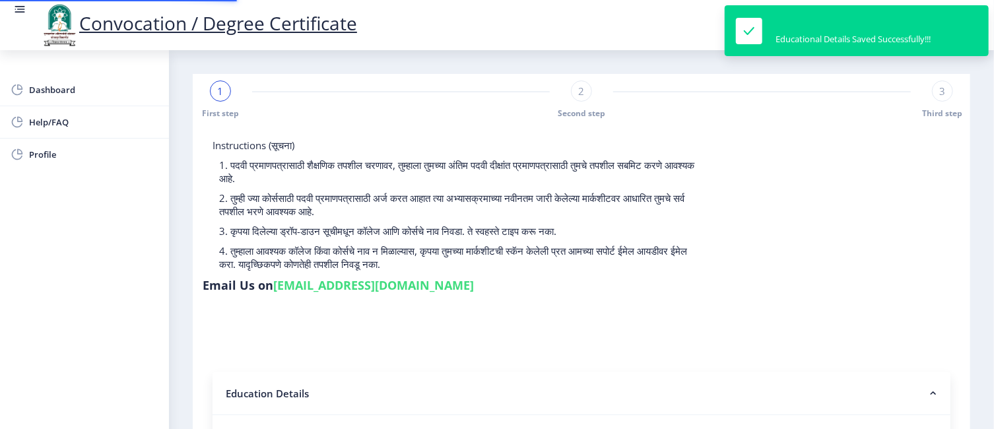
type input "114767"
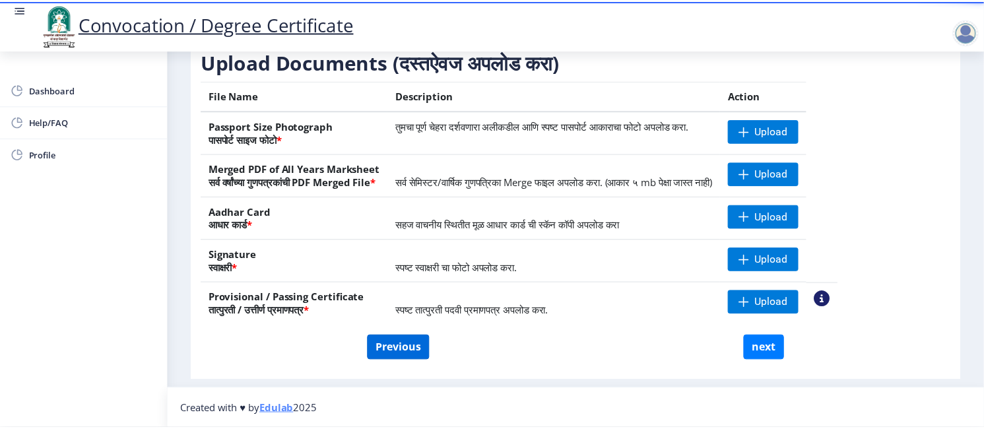
scroll to position [209, 0]
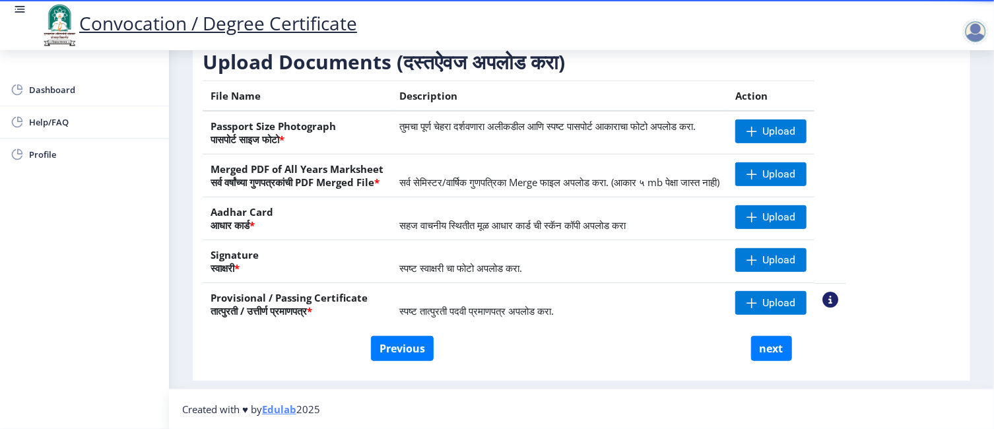
click at [838, 299] on nb-action at bounding box center [830, 300] width 16 height 16
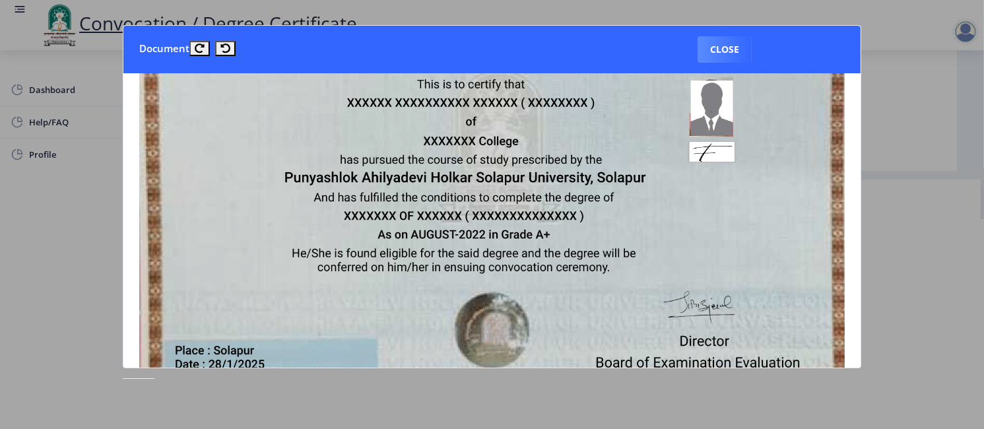
scroll to position [264, 0]
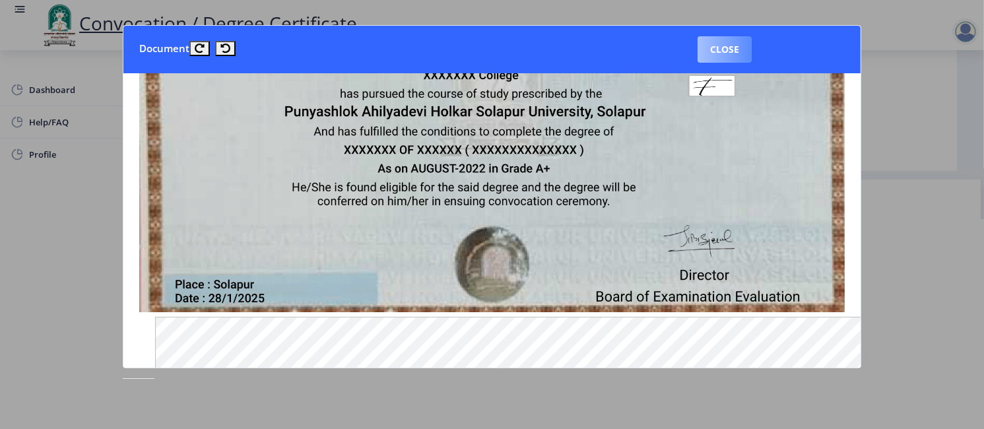
click at [726, 48] on button "Close" at bounding box center [724, 49] width 54 height 26
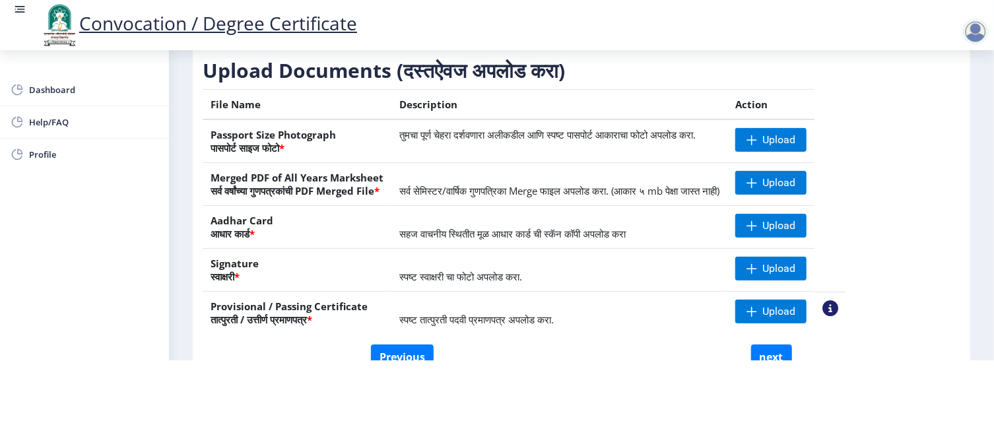
scroll to position [143, 0]
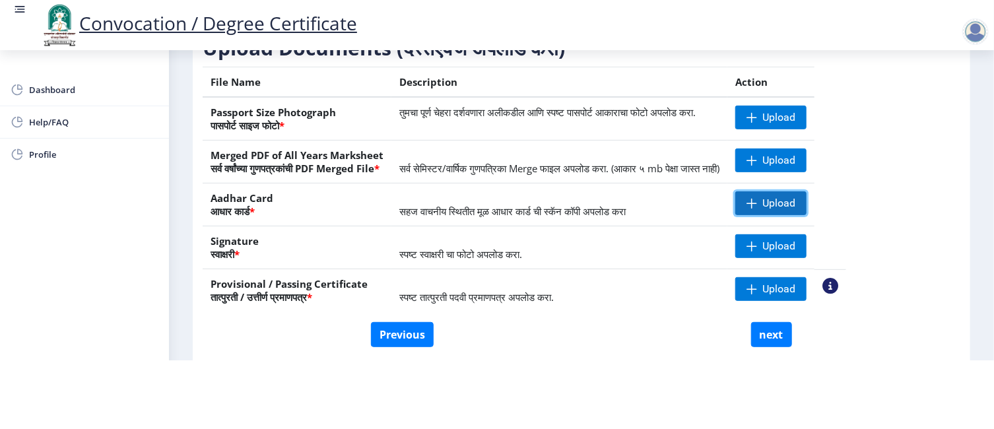
click at [795, 201] on span "Upload" at bounding box center [778, 203] width 33 height 13
click at [838, 284] on nb-action at bounding box center [830, 286] width 16 height 16
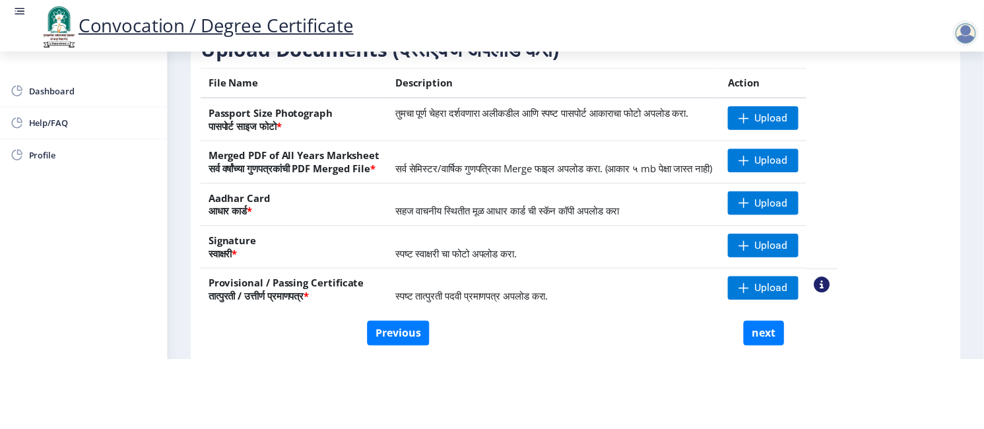
scroll to position [0, 0]
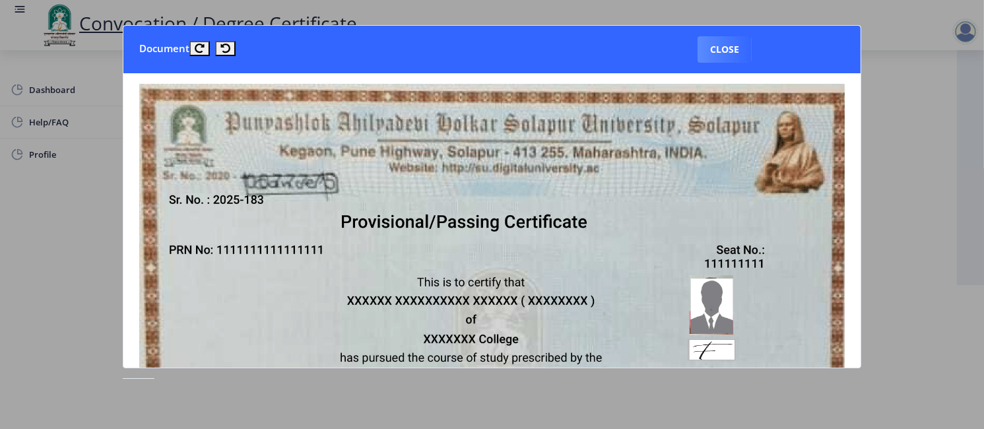
click at [546, 241] on img at bounding box center [491, 332] width 705 height 497
click at [876, 217] on div at bounding box center [492, 214] width 984 height 429
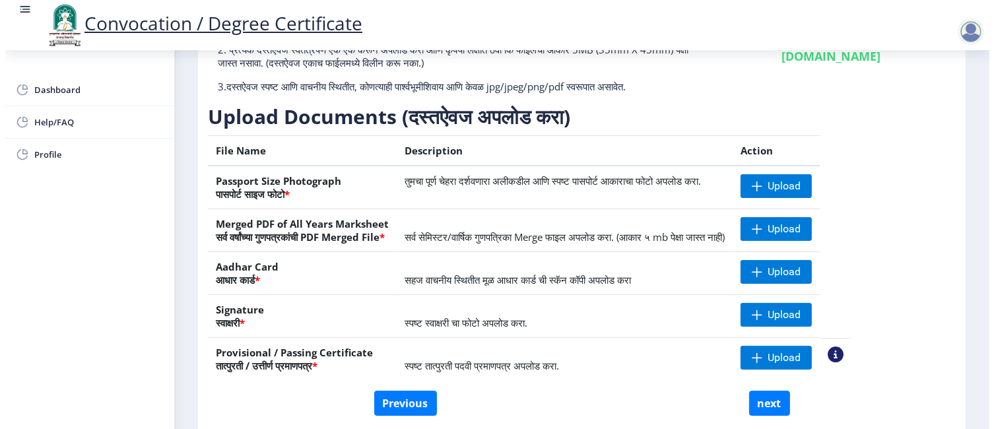
scroll to position [80, 0]
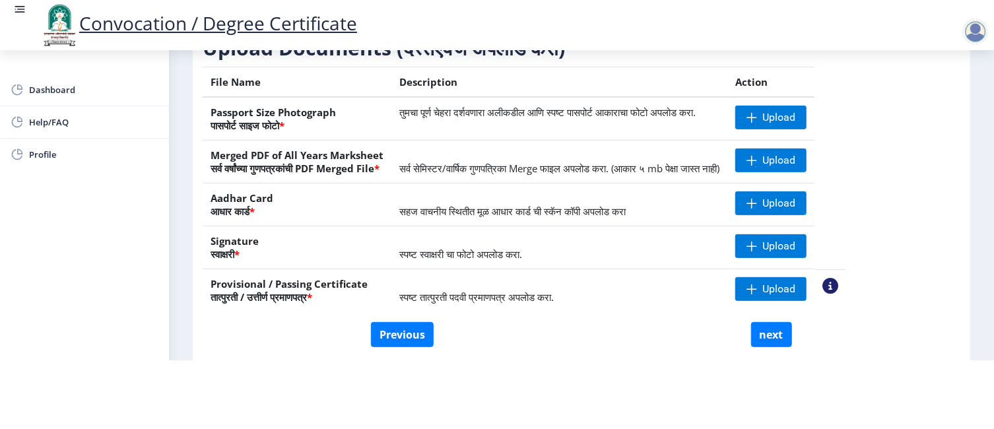
click at [838, 285] on nb-action at bounding box center [830, 286] width 16 height 16
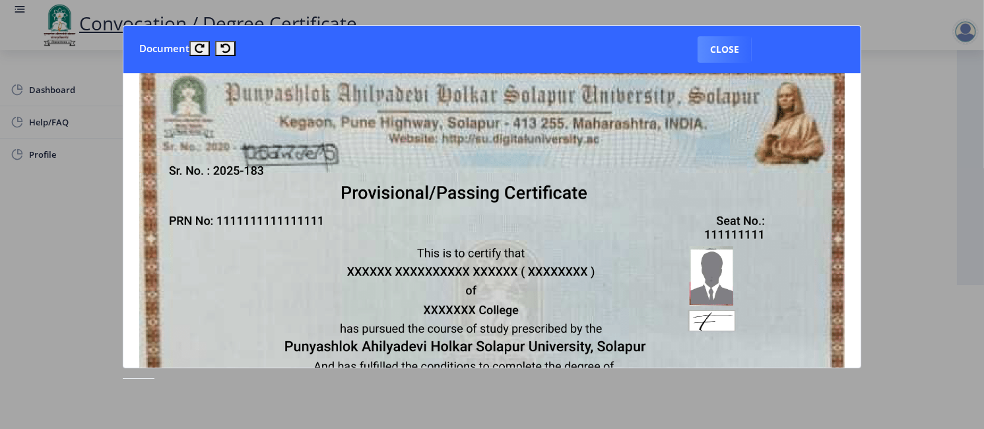
scroll to position [0, 0]
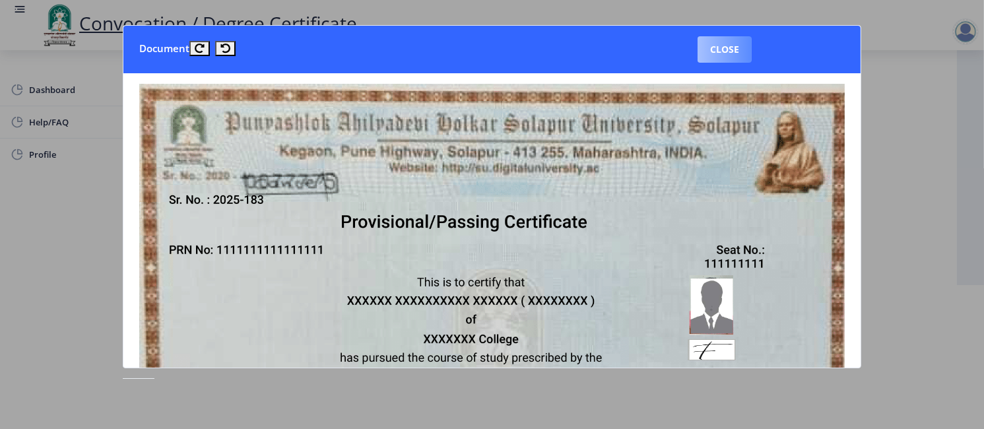
click at [723, 53] on button "Close" at bounding box center [724, 49] width 54 height 26
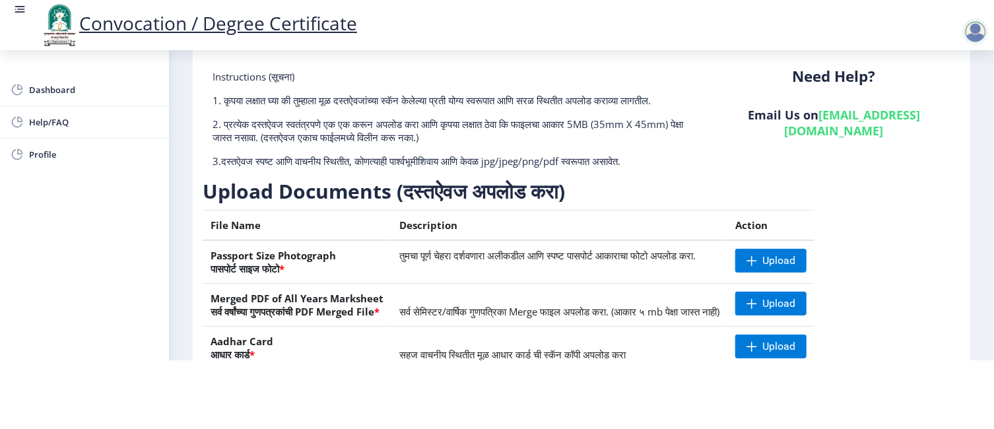
scroll to position [209, 0]
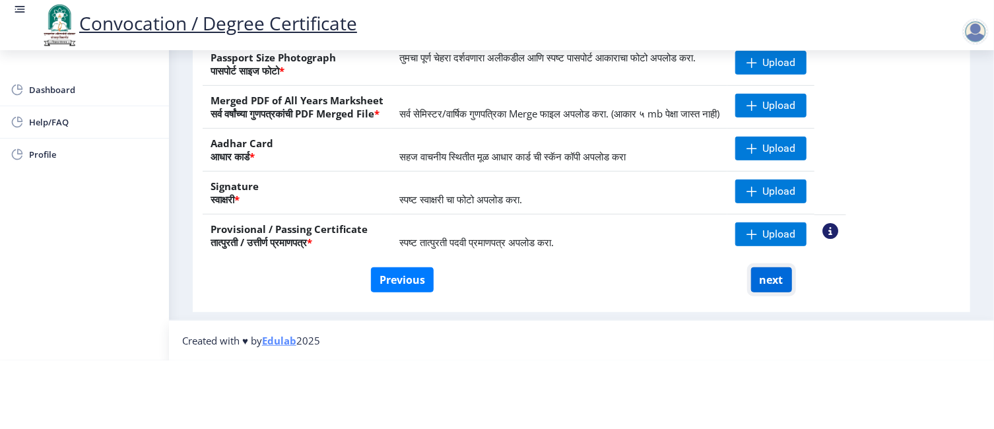
click at [771, 269] on button "next" at bounding box center [771, 279] width 41 height 25
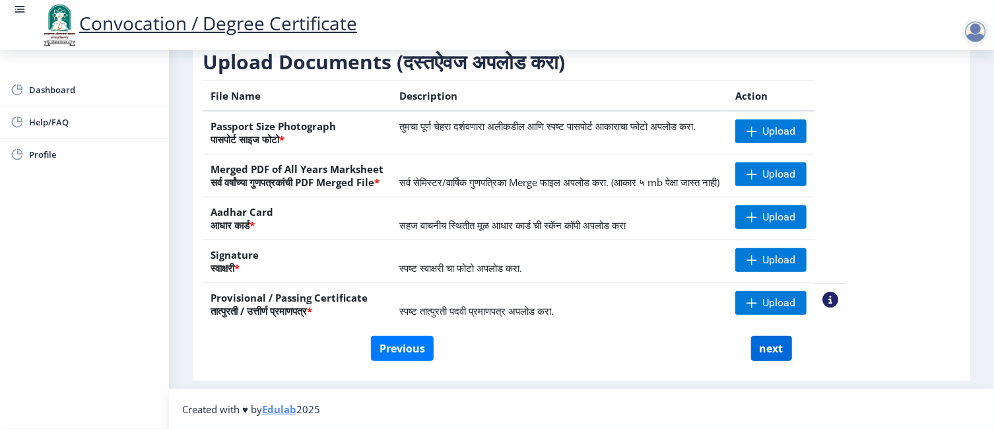
scroll to position [0, 0]
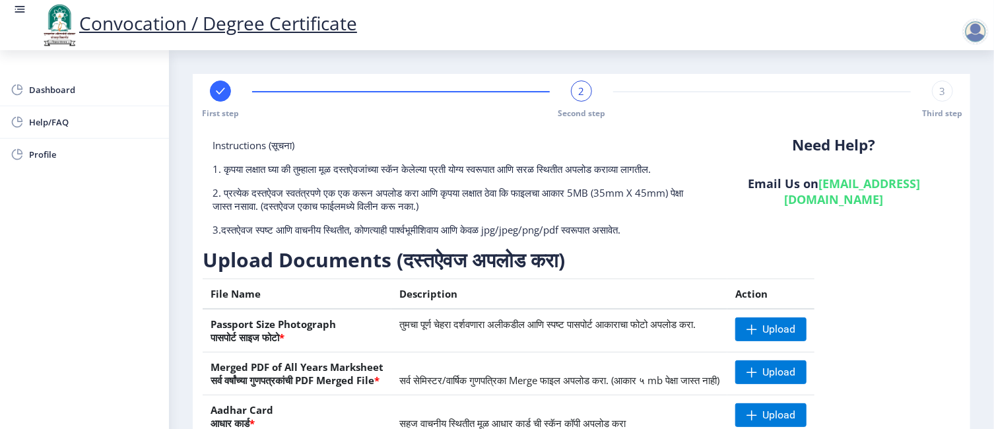
select select
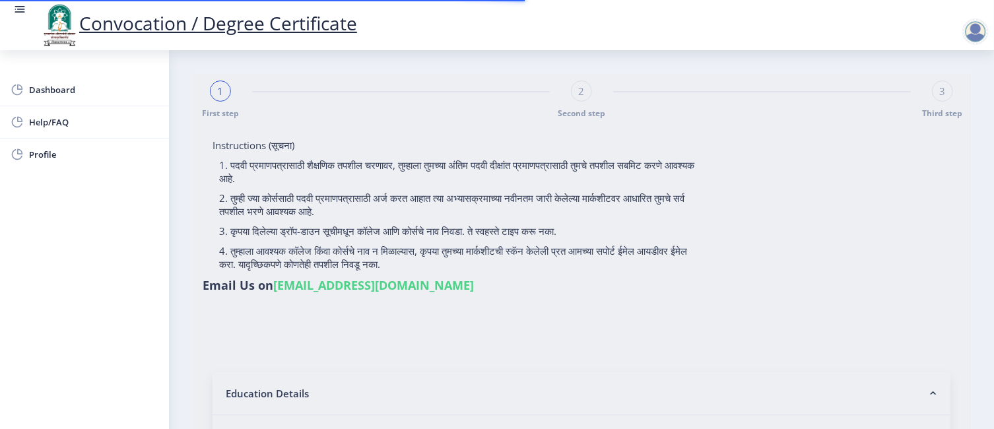
type input "[PERSON_NAME] [PERSON_NAME]"
type input "Godabai"
type input "2010032500364234"
select select "Regular"
select select "2015"
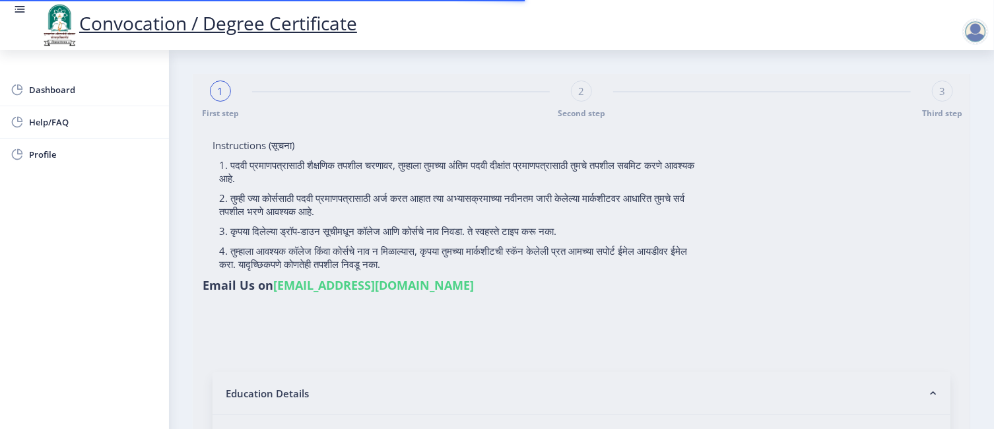
select select "March"
select select "FIRST CLASS"
type input "114767"
select select "Geography"
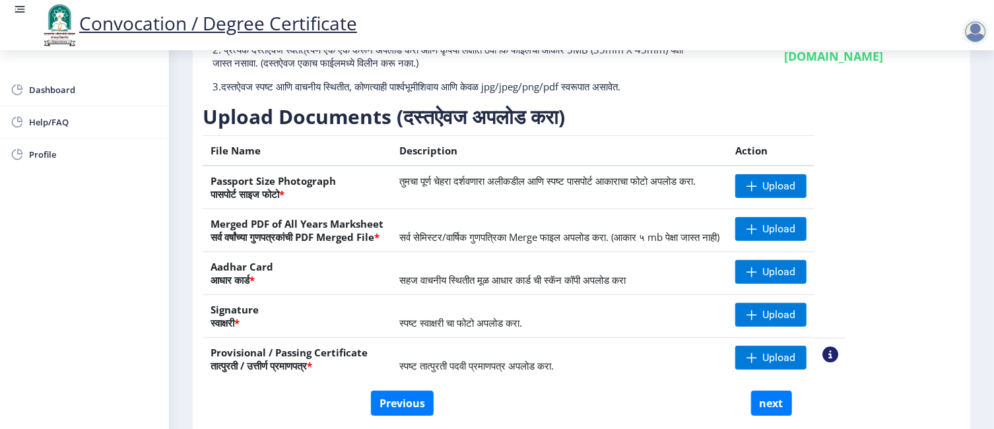
scroll to position [209, 0]
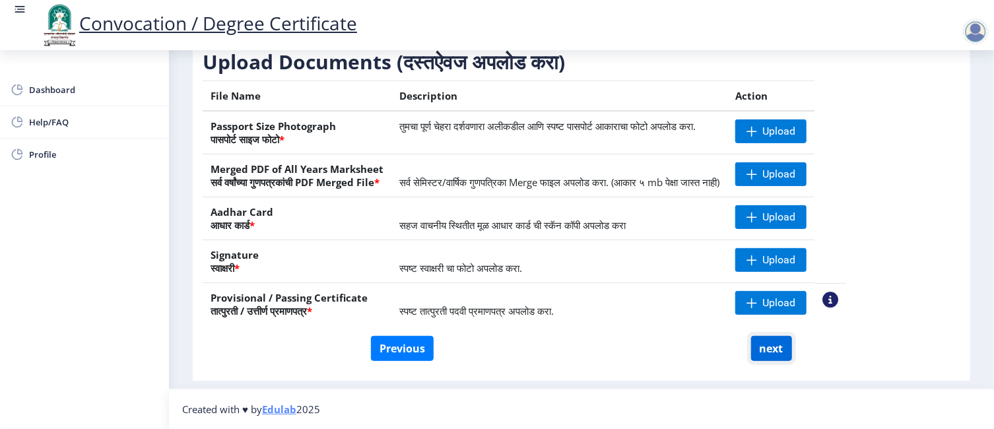
click at [766, 351] on button "next" at bounding box center [771, 348] width 41 height 25
select select
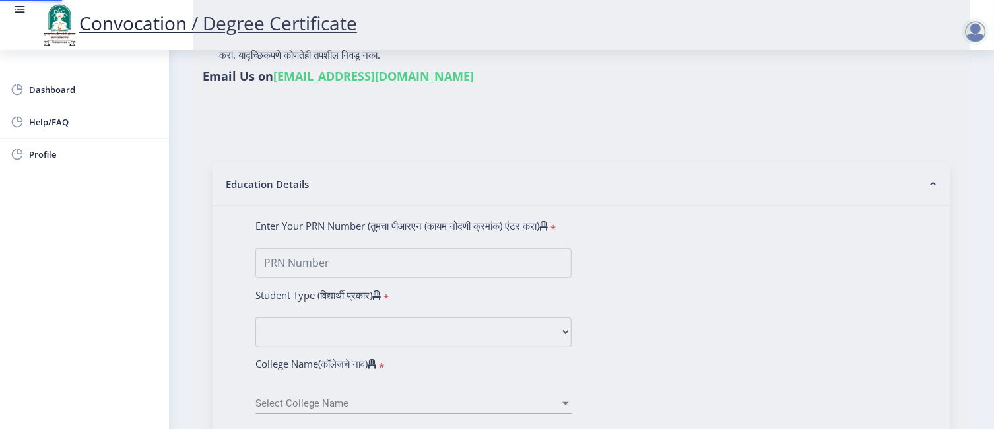
type input "[PERSON_NAME] [PERSON_NAME]"
type input "Godabai"
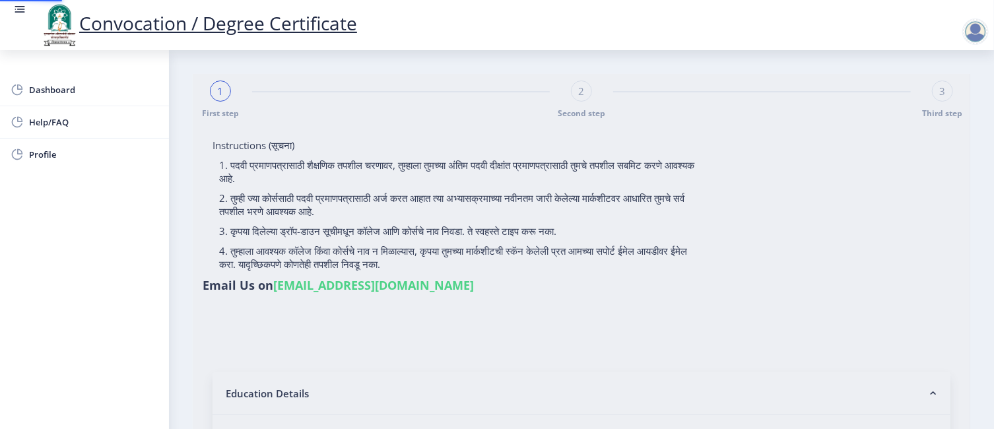
type input "2010032500364234"
select select "Regular"
select select "2015"
select select "March"
select select "FIRST CLASS"
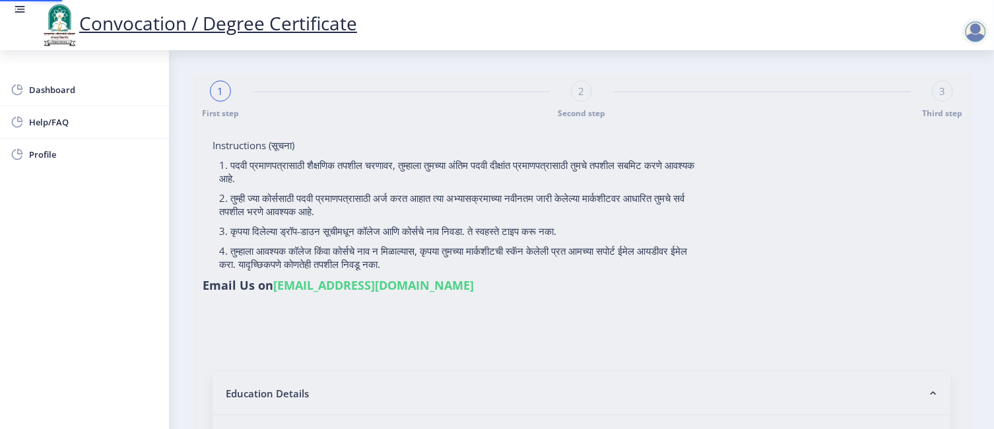
type input "114767"
select select "Geography"
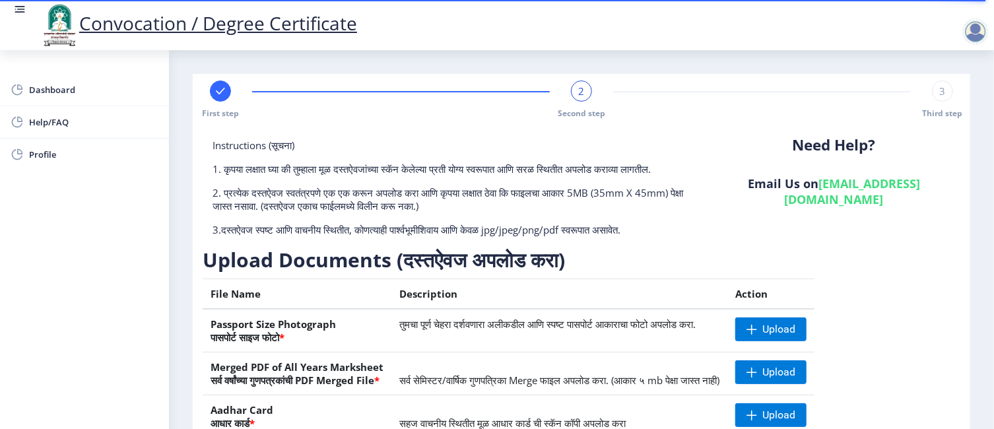
click at [977, 30] on div at bounding box center [975, 31] width 26 height 26
click at [32, 121] on span "Help/FAQ" at bounding box center [93, 122] width 129 height 16
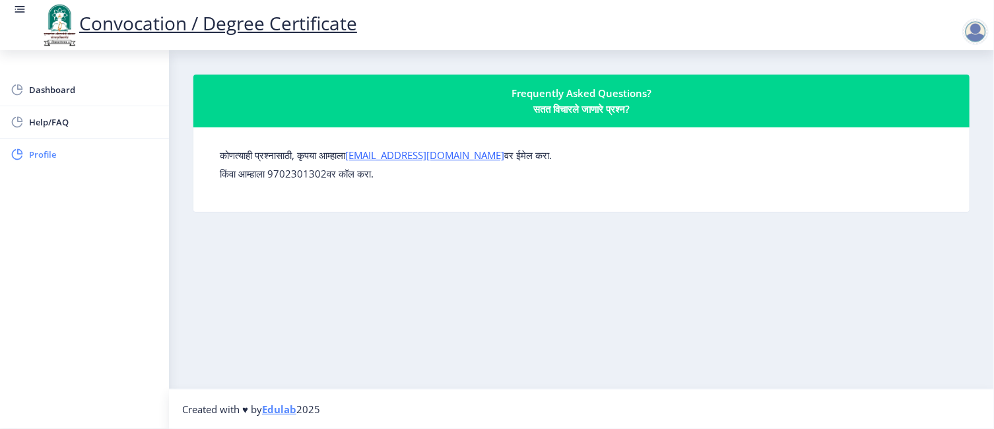
click at [39, 153] on span "Profile" at bounding box center [93, 154] width 129 height 16
select select
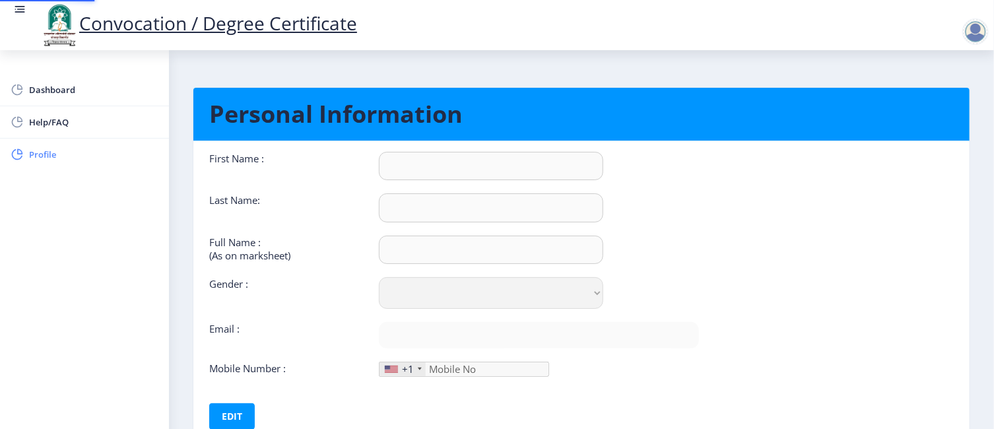
type input "[PERSON_NAME]"
type input "Mate"
type input "[PERSON_NAME] [PERSON_NAME]"
select select "[DEMOGRAPHIC_DATA]"
type input "[EMAIL_ADDRESS][DOMAIN_NAME]"
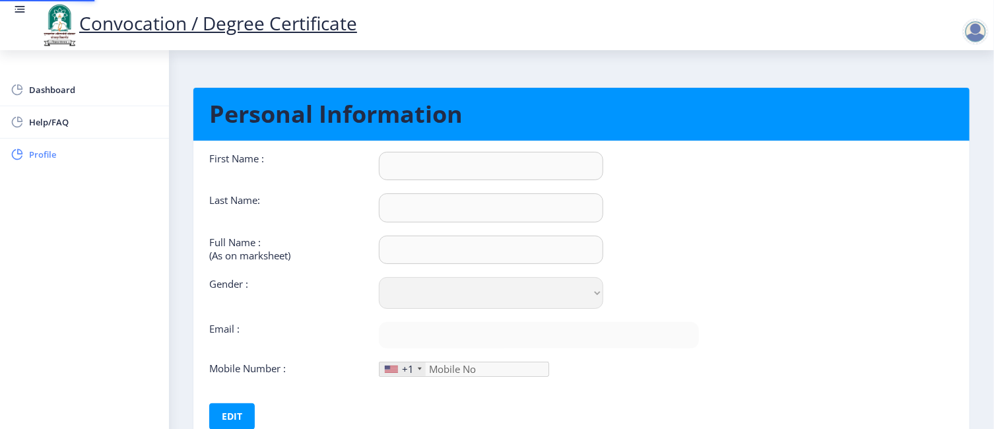
type input "9356862579"
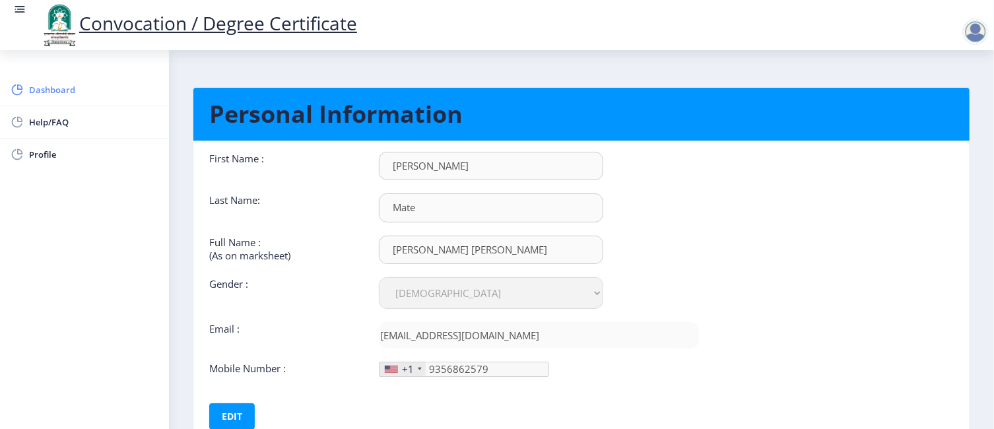
click at [45, 90] on span "Dashboard" at bounding box center [93, 90] width 129 height 16
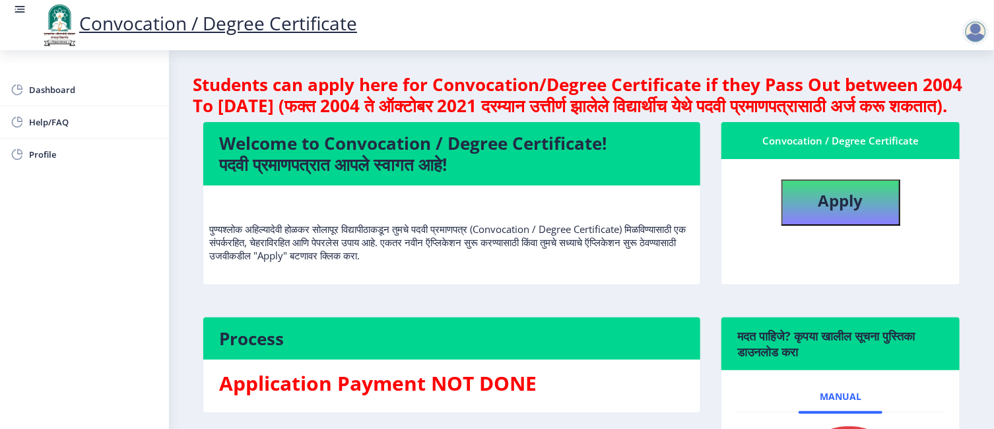
click at [976, 30] on div at bounding box center [975, 31] width 26 height 26
click at [651, 25] on div "Convocation / Degree Certificate" at bounding box center [510, 25] width 994 height 45
click at [48, 121] on span "Help/FAQ" at bounding box center [93, 122] width 129 height 16
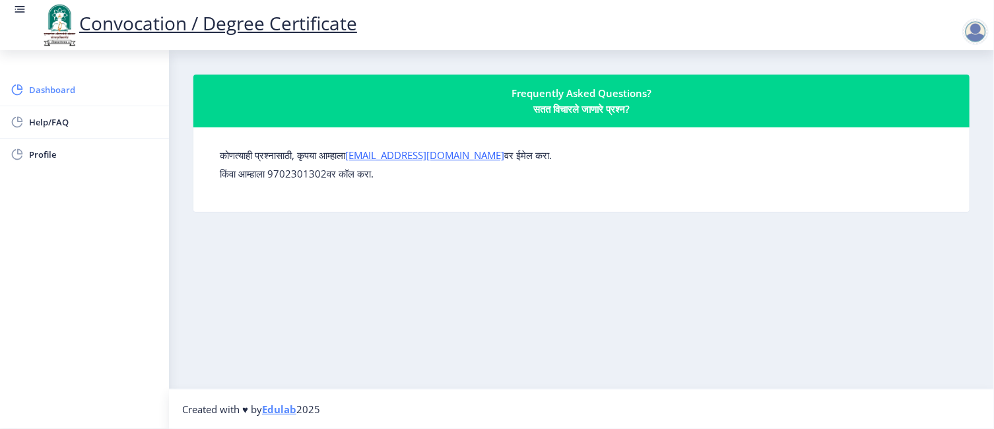
click at [53, 91] on span "Dashboard" at bounding box center [93, 90] width 129 height 16
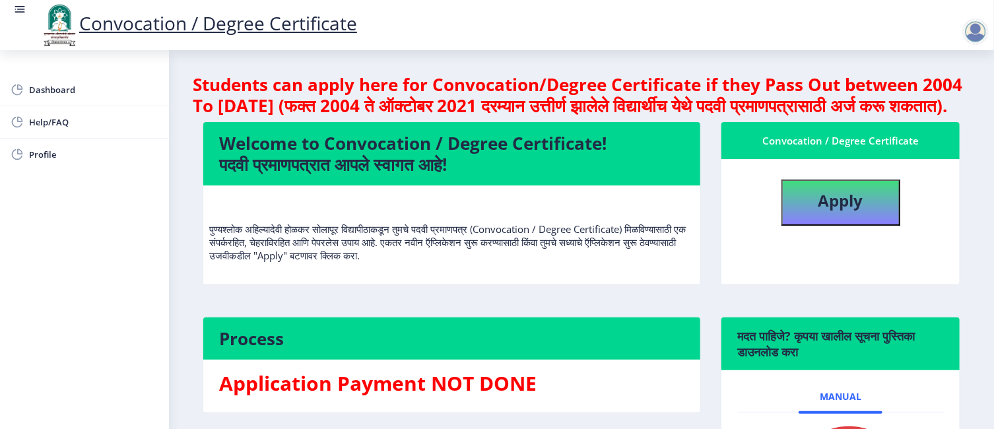
click at [977, 22] on div at bounding box center [975, 31] width 26 height 26
click at [905, 67] on span "Log out" at bounding box center [899, 67] width 84 height 16
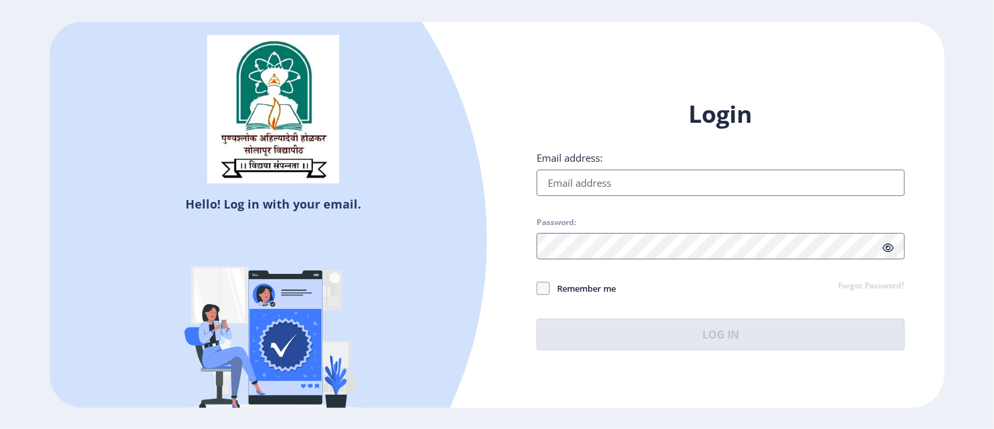
click at [473, 104] on div "Hello! Log in with your email. Don't have an account? Register" at bounding box center [272, 235] width 447 height 427
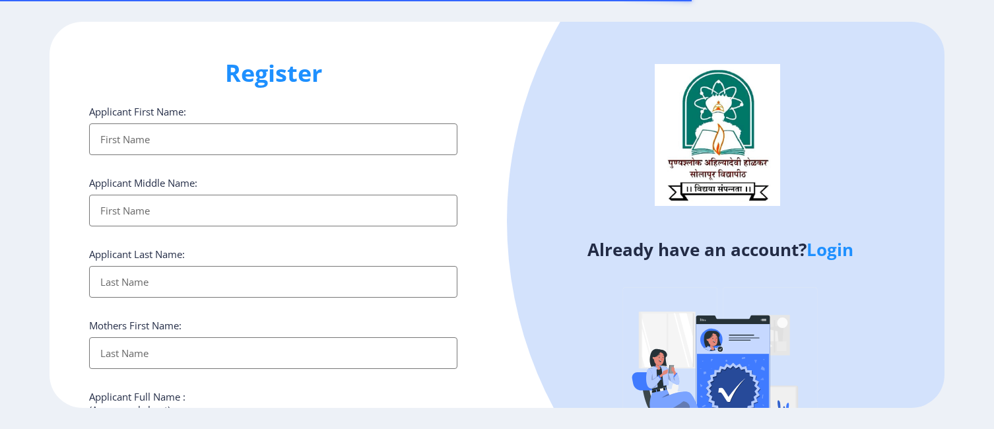
select select
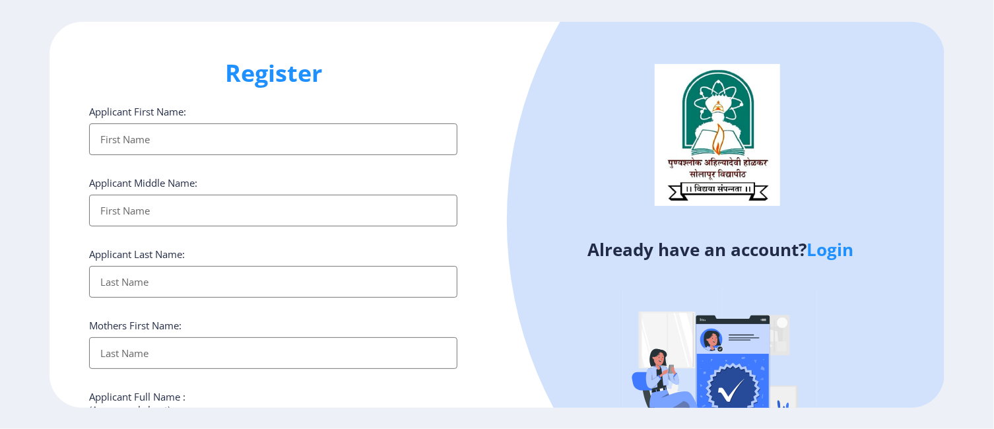
click at [825, 251] on link "Login" at bounding box center [829, 250] width 47 height 24
